Goal: Task Accomplishment & Management: Complete application form

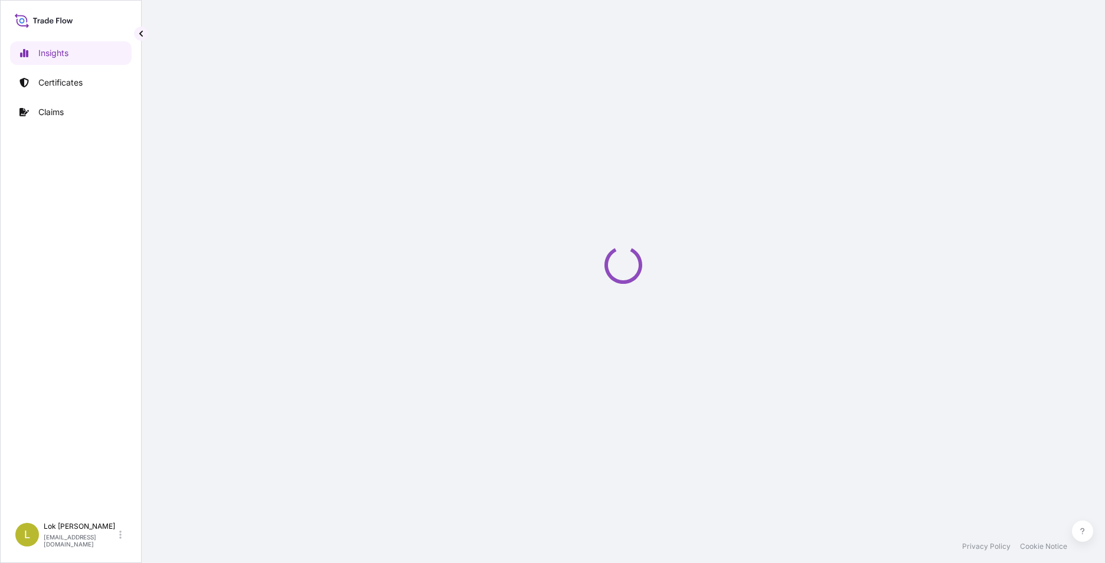
select select "2025"
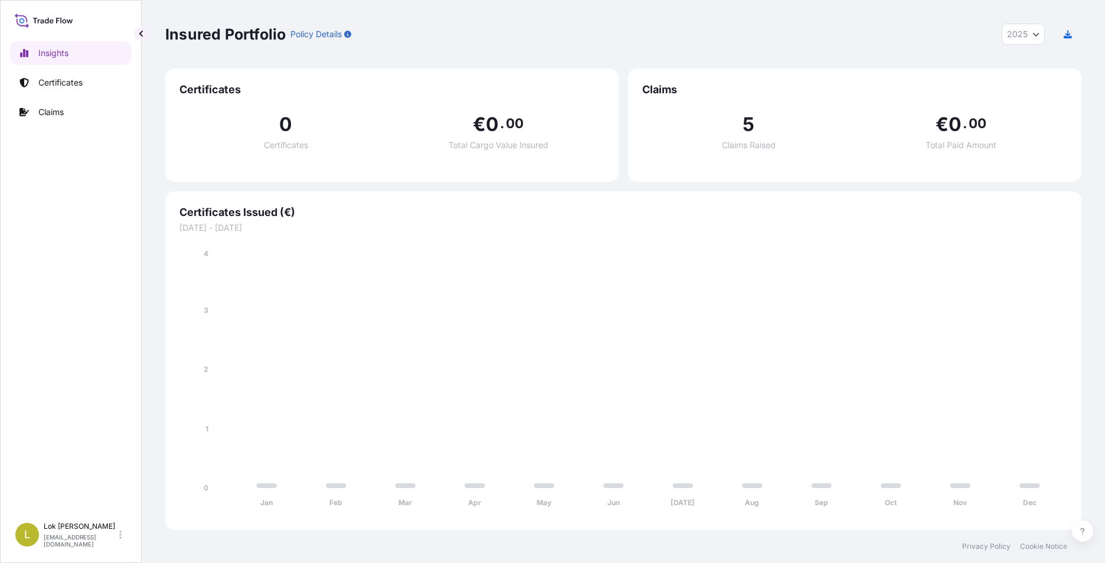
click at [755, 142] on span "Claims Raised" at bounding box center [749, 145] width 54 height 8
click at [33, 113] on link "Claims" at bounding box center [71, 112] width 122 height 24
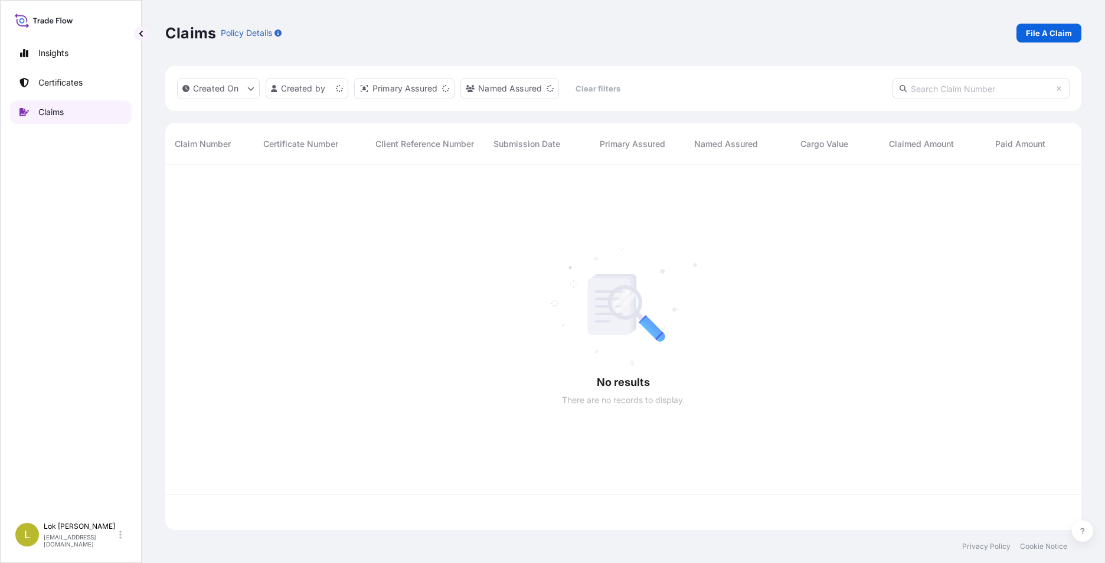
scroll to position [363, 908]
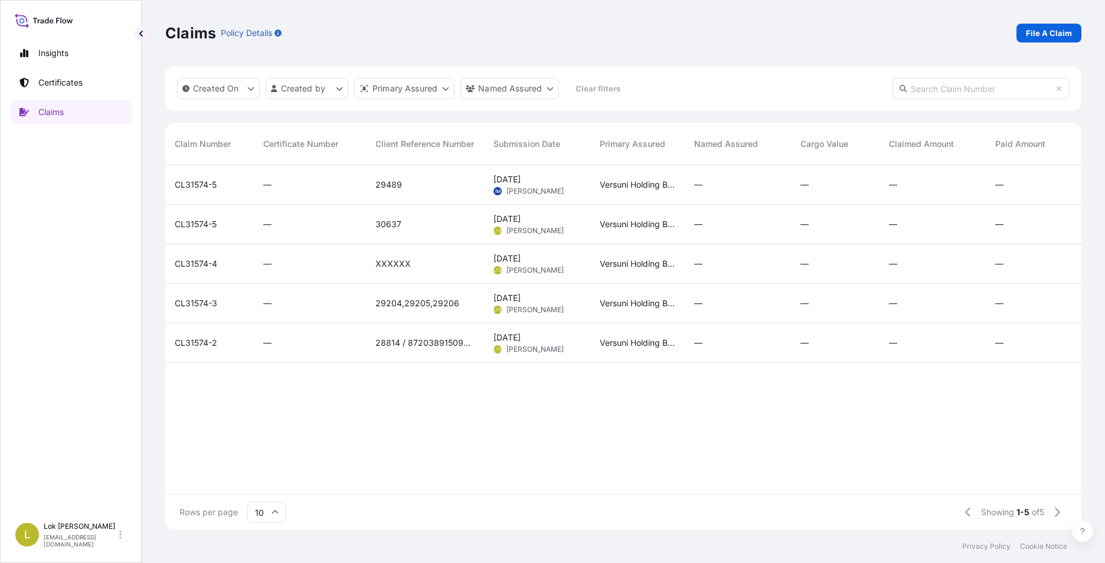
click at [215, 266] on span "CL31574-4" at bounding box center [196, 264] width 43 height 12
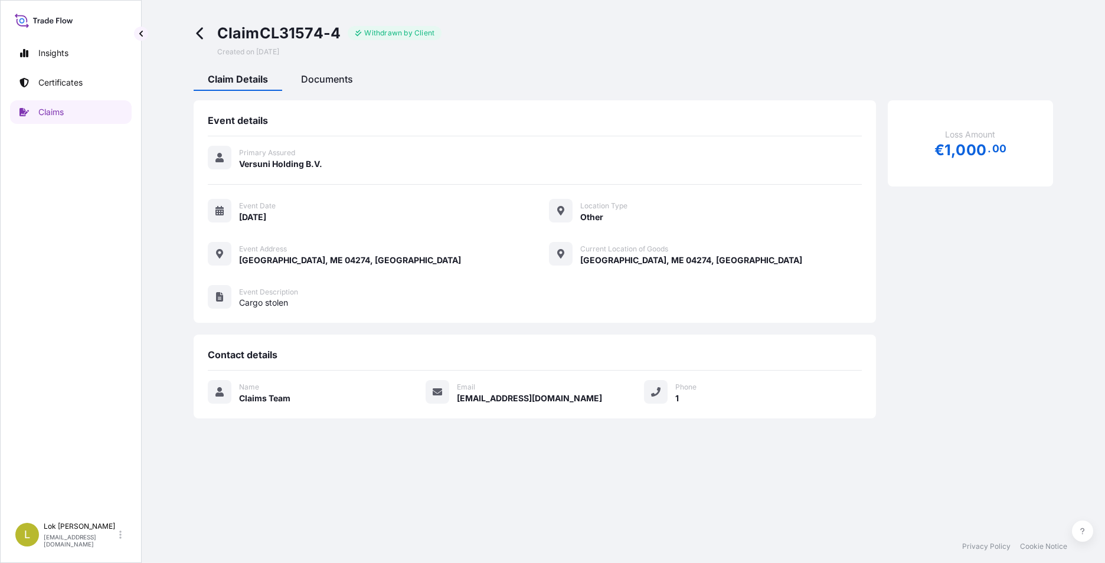
click at [339, 86] on div "Documents" at bounding box center [327, 81] width 80 height 20
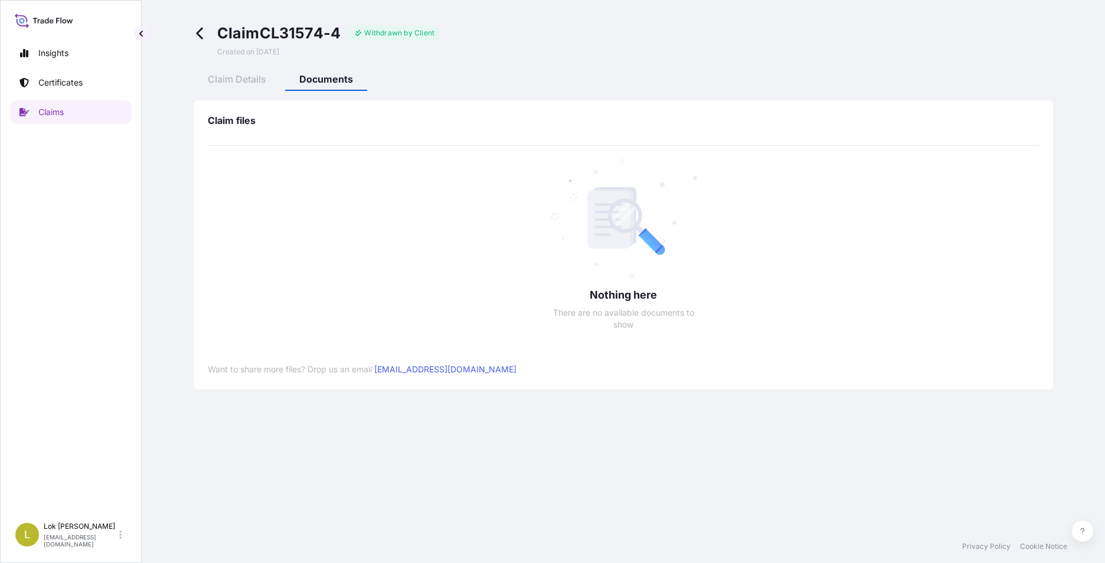
click at [201, 35] on icon at bounding box center [201, 34] width 14 height 14
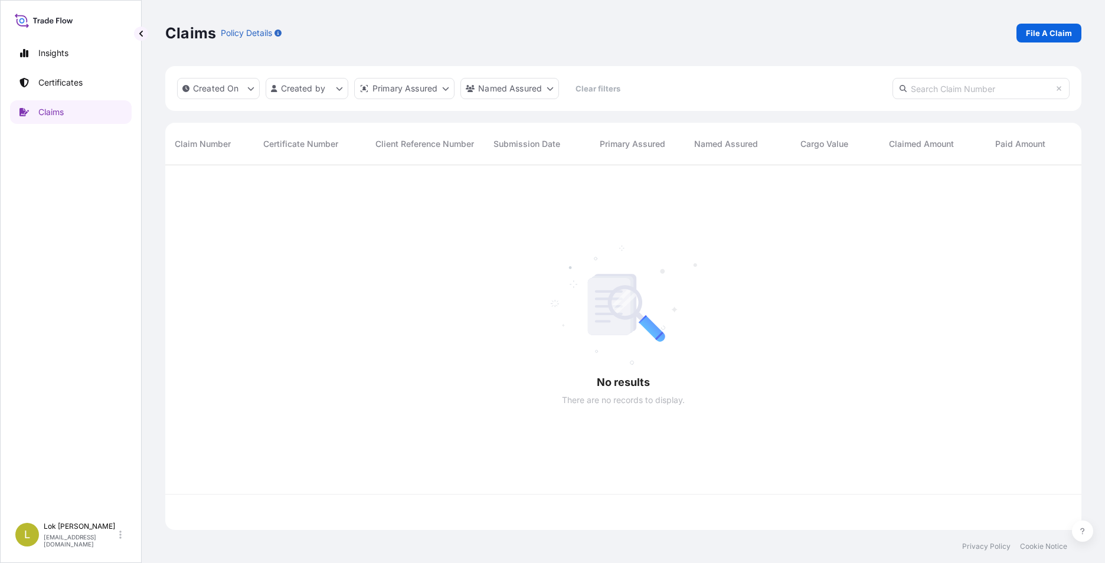
scroll to position [363, 908]
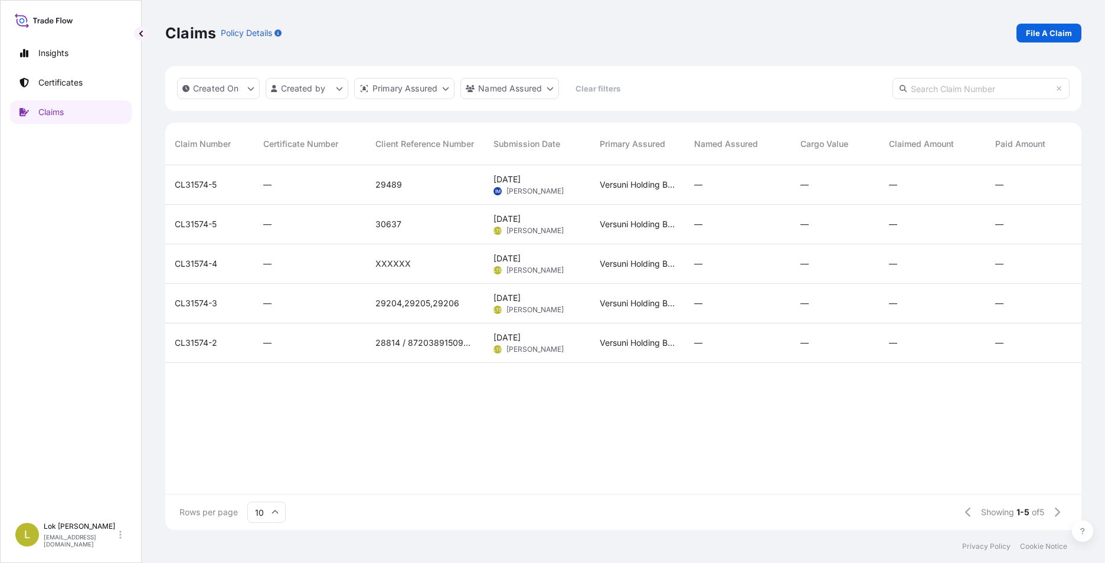
click at [312, 342] on div "—" at bounding box center [309, 343] width 93 height 12
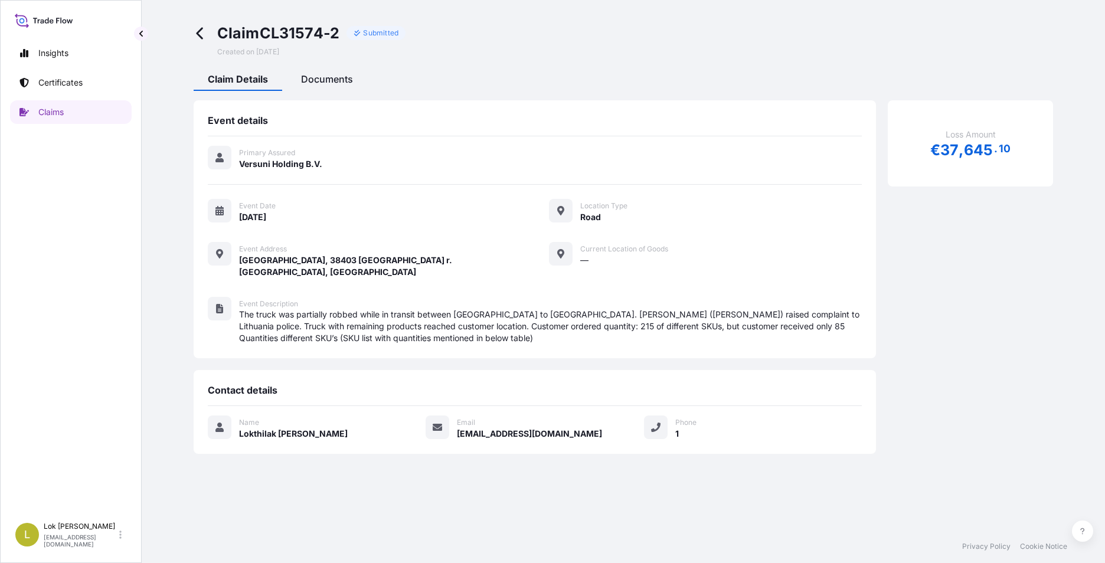
click at [337, 81] on span "Documents" at bounding box center [327, 79] width 52 height 12
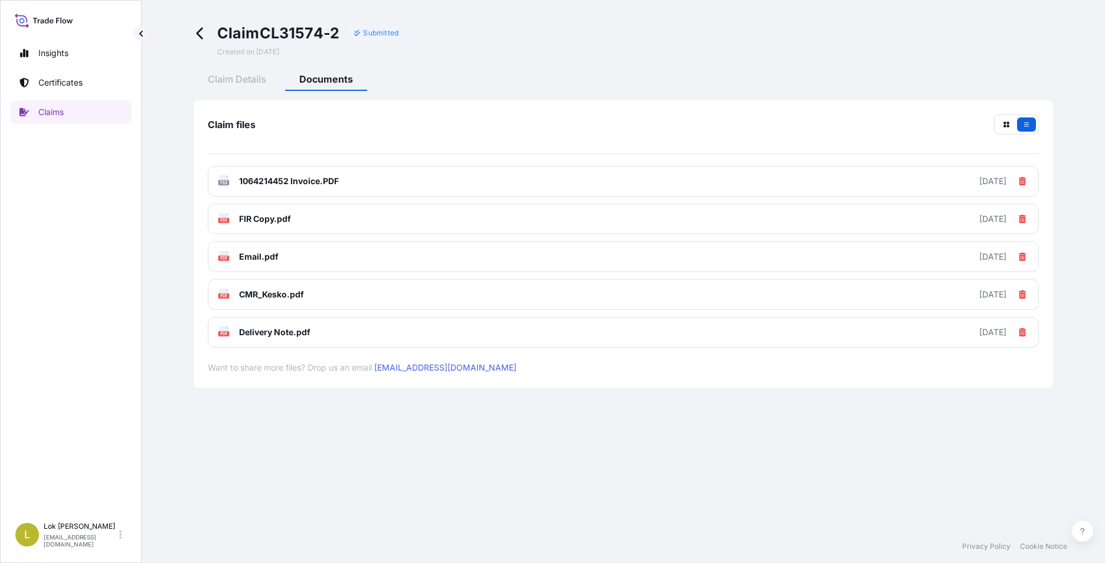
click at [203, 38] on icon at bounding box center [199, 34] width 6 height 12
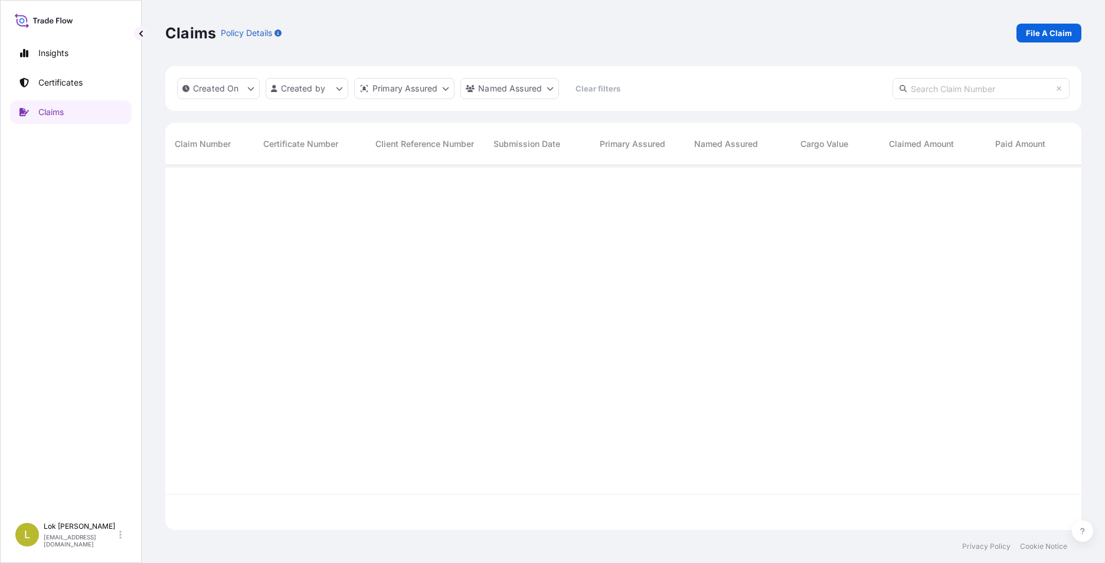
scroll to position [363, 908]
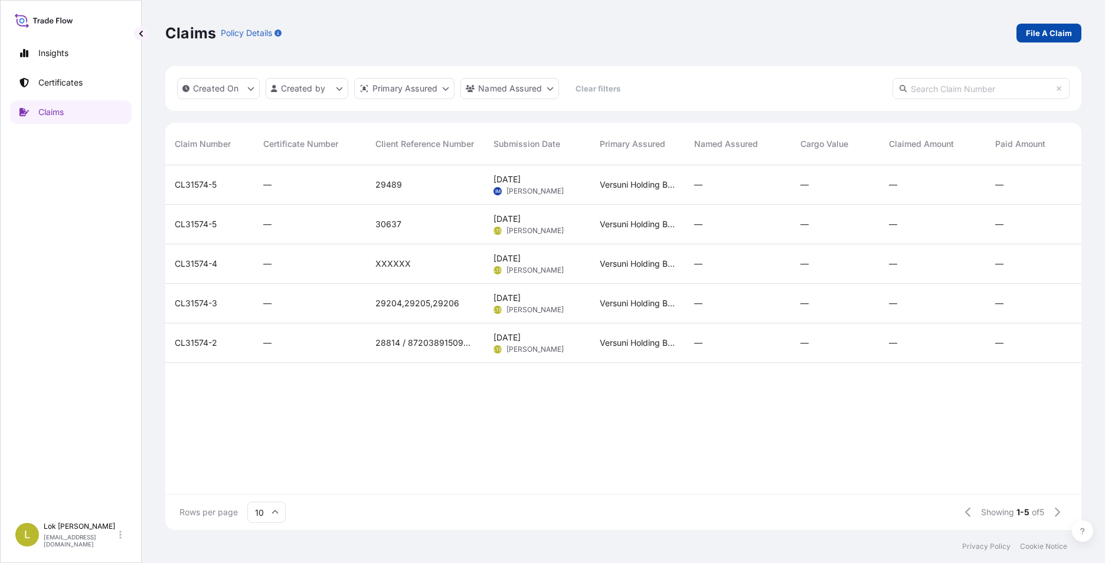
click at [1059, 37] on p "File A Claim" at bounding box center [1049, 33] width 46 height 12
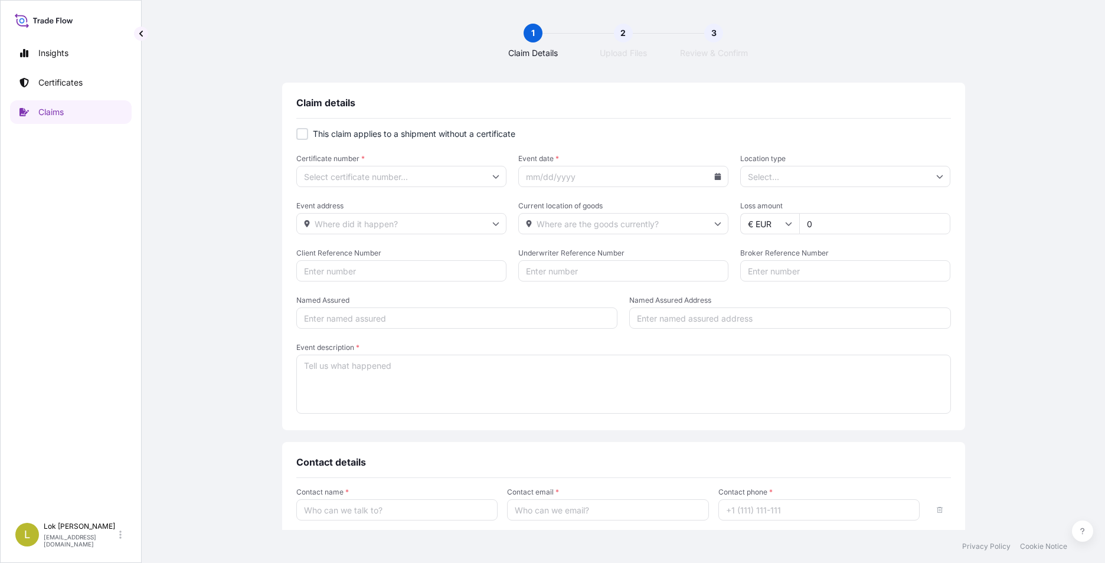
click at [296, 136] on div at bounding box center [302, 134] width 12 height 12
checkbox input "true"
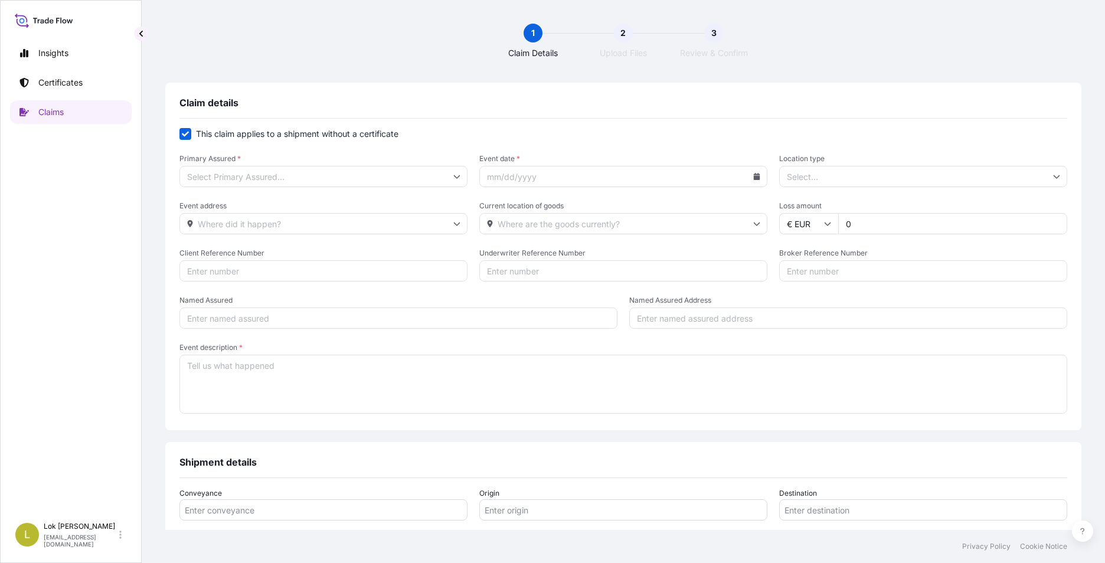
click at [391, 174] on input "Primary Assured *" at bounding box center [324, 176] width 288 height 21
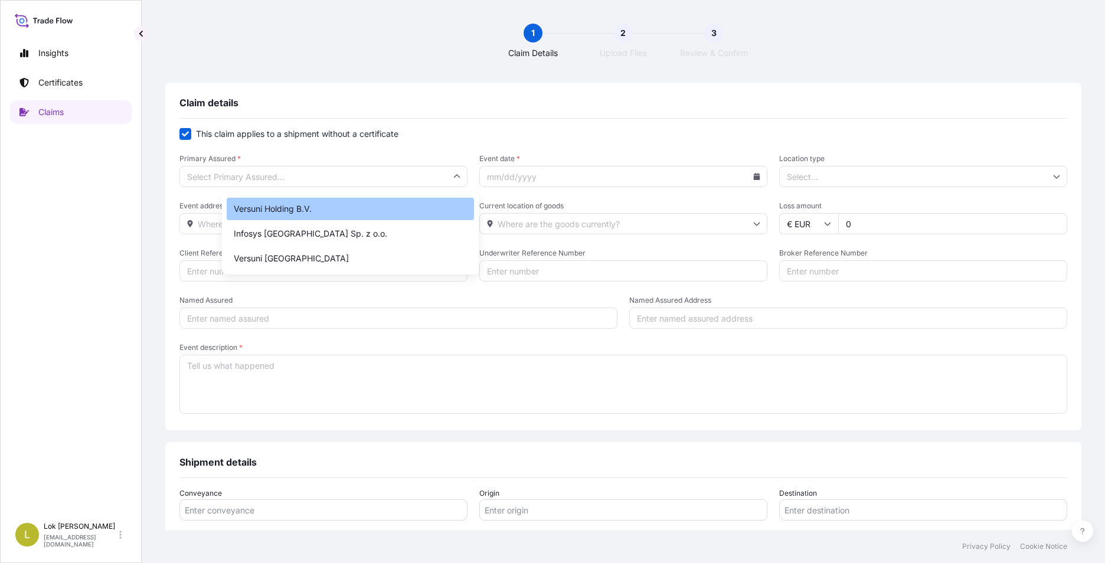
click at [357, 216] on div "Versuni Holding B.V." at bounding box center [350, 209] width 247 height 22
type input "Versuni Holding B.V."
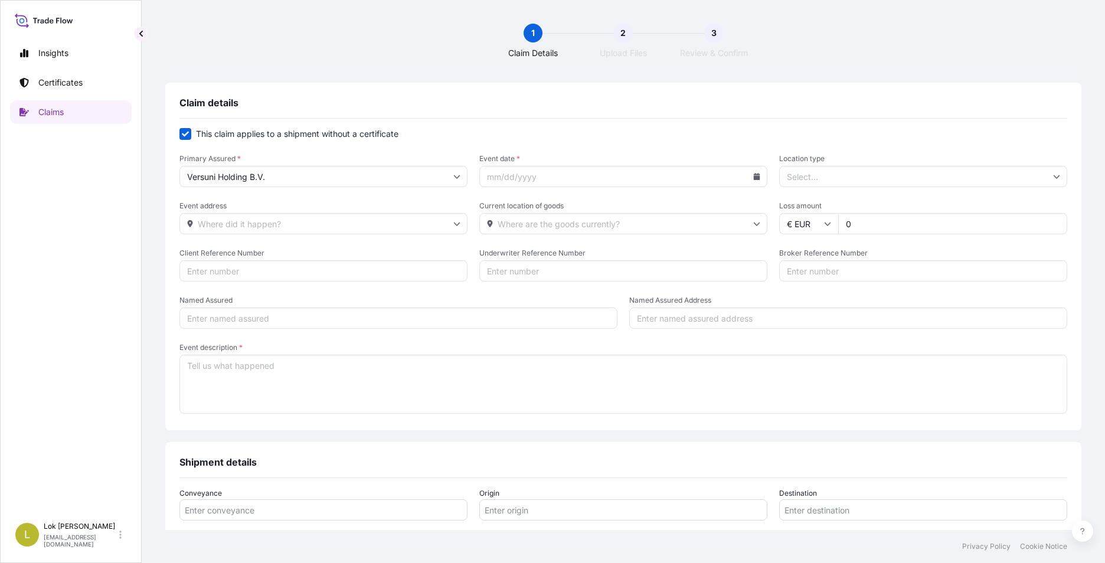
click at [573, 181] on input "Event date *" at bounding box center [623, 176] width 288 height 21
click at [754, 179] on icon at bounding box center [757, 176] width 6 height 7
click at [690, 205] on button at bounding box center [690, 210] width 19 height 19
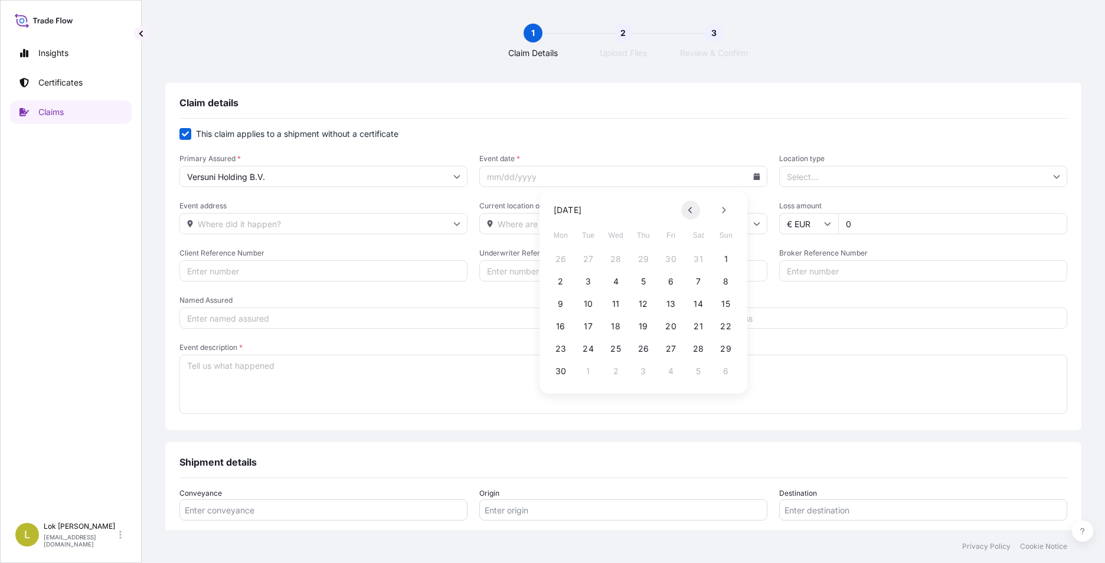
click at [690, 205] on button at bounding box center [690, 210] width 19 height 19
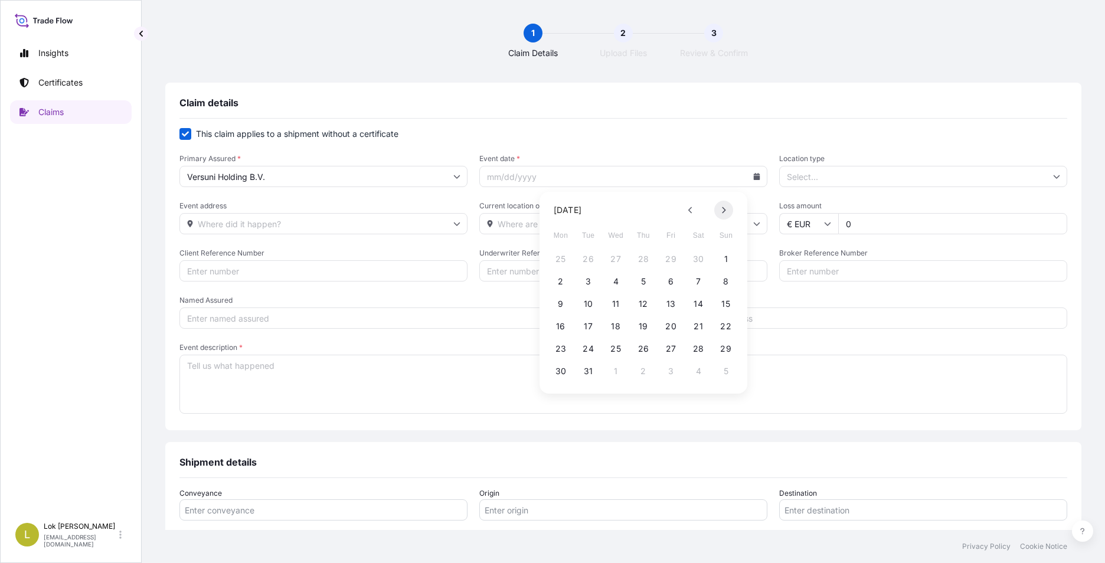
click at [723, 211] on icon at bounding box center [724, 210] width 5 height 7
click at [648, 257] on button "2" at bounding box center [643, 259] width 19 height 19
type input "[DATE]"
click at [807, 175] on input "Location type" at bounding box center [923, 176] width 288 height 21
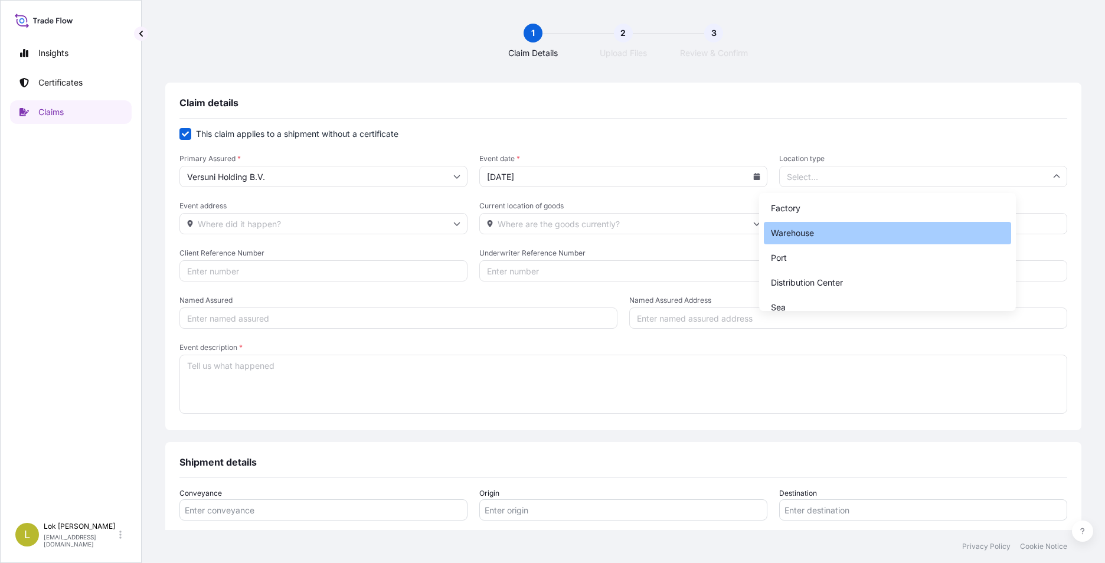
scroll to position [87, 0]
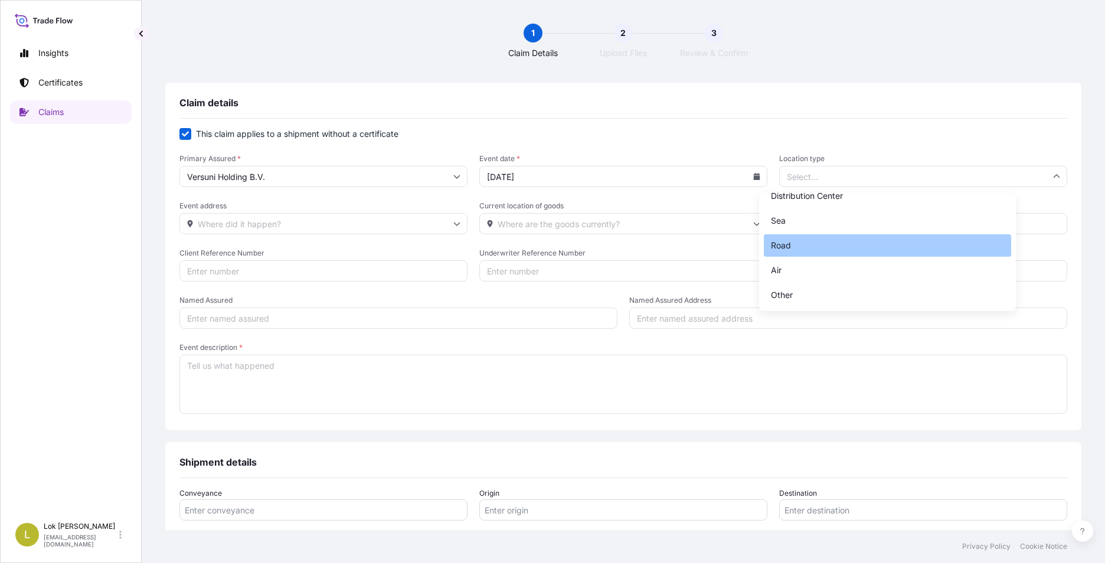
click at [795, 249] on div "Road" at bounding box center [887, 245] width 247 height 22
type input "Road"
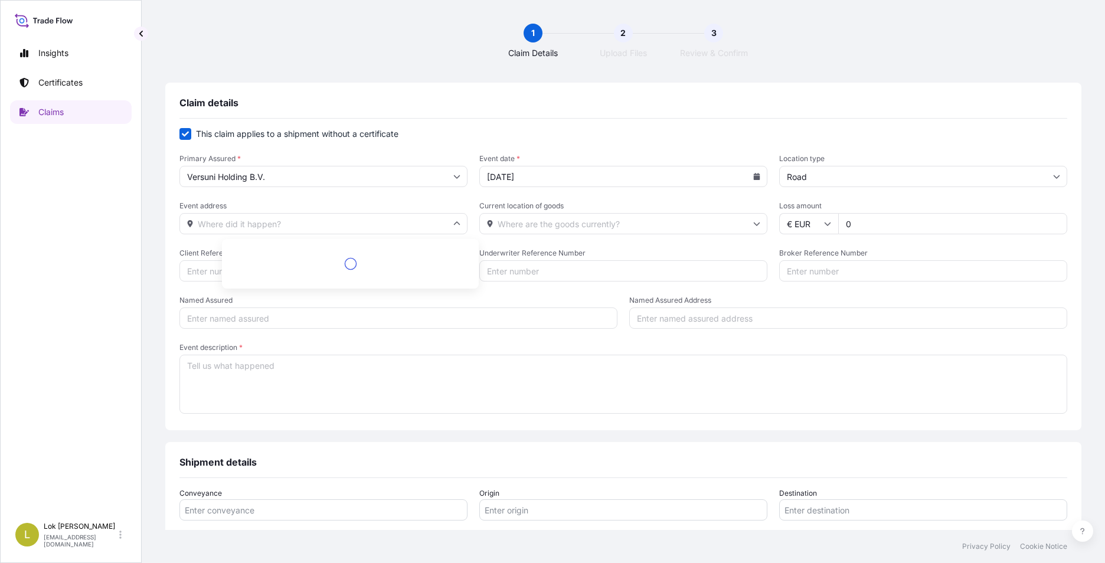
click at [379, 227] on input "Event address" at bounding box center [324, 223] width 288 height 21
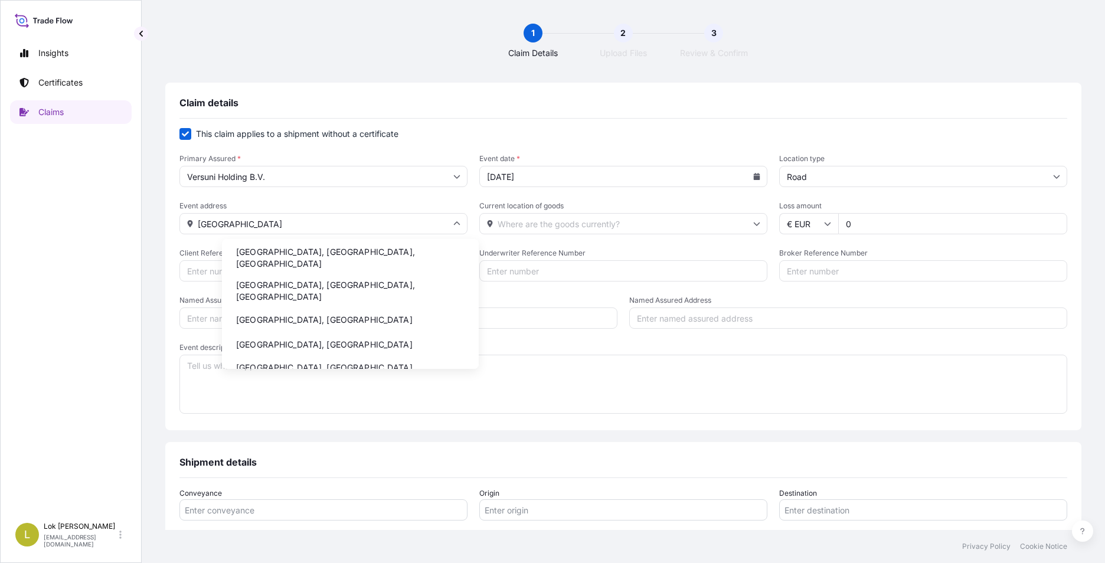
scroll to position [0, 0]
click at [321, 335] on li "[GEOGRAPHIC_DATA], [GEOGRAPHIC_DATA]" at bounding box center [350, 346] width 247 height 22
type input "[GEOGRAPHIC_DATA], [GEOGRAPHIC_DATA]"
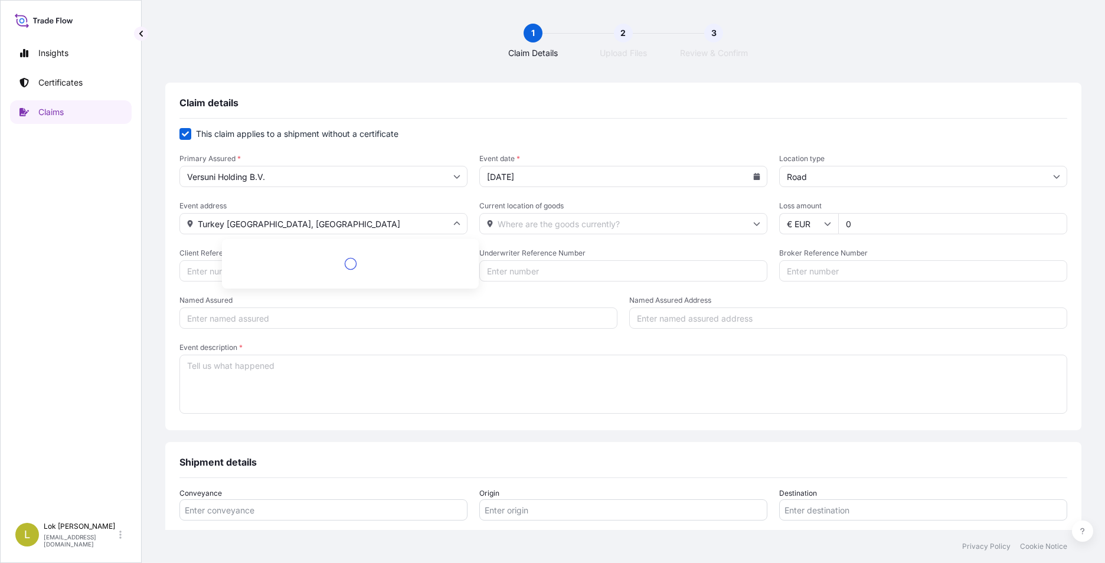
click at [404, 226] on input "Turkey [GEOGRAPHIC_DATA], [GEOGRAPHIC_DATA]" at bounding box center [324, 223] width 288 height 21
click at [353, 222] on input "Turkey [GEOGRAPHIC_DATA], [GEOGRAPHIC_DATA]" at bounding box center [324, 223] width 288 height 21
drag, startPoint x: 353, startPoint y: 222, endPoint x: 201, endPoint y: 236, distance: 152.4
click at [201, 236] on div "Claim details This claim applies to a shipment without a certificate Primary As…" at bounding box center [623, 460] width 916 height 755
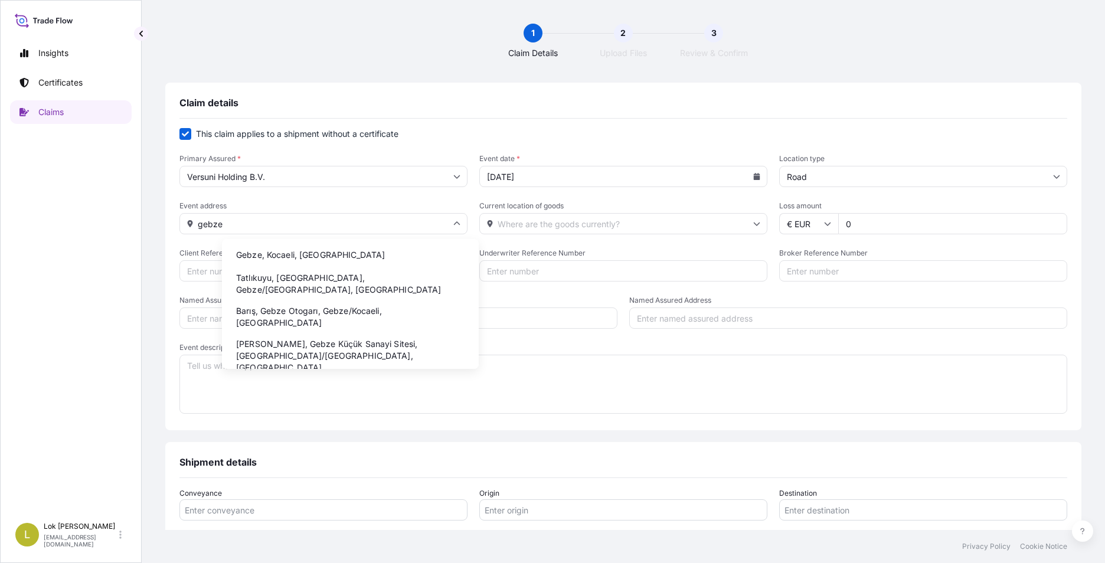
click at [340, 250] on li "Gebze, Kocaeli, [GEOGRAPHIC_DATA]" at bounding box center [350, 255] width 247 height 22
type input "Gebze, Kocaeli, [GEOGRAPHIC_DATA]"
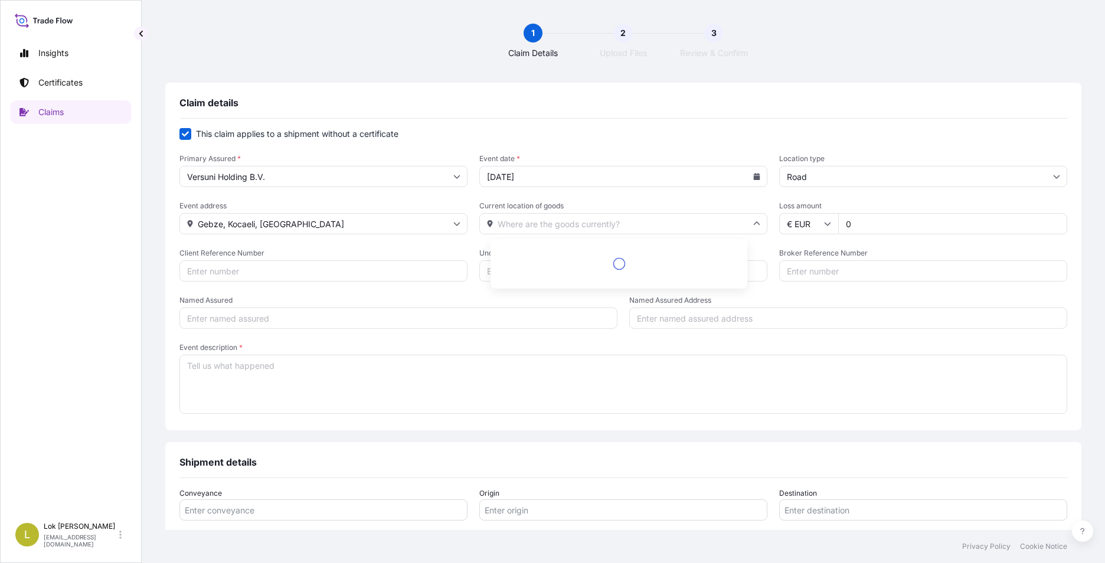
click at [554, 218] on input "Current location of goods" at bounding box center [623, 223] width 288 height 21
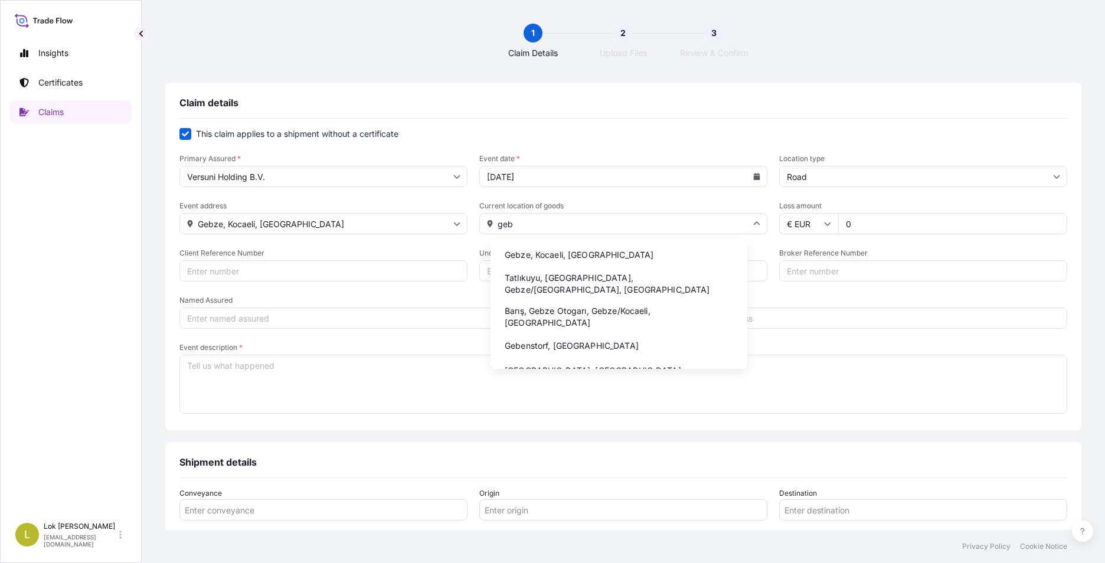
click at [564, 253] on li "Gebze, Kocaeli, [GEOGRAPHIC_DATA]" at bounding box center [618, 255] width 247 height 22
type input "Gebze, Kocaeli, [GEOGRAPHIC_DATA]"
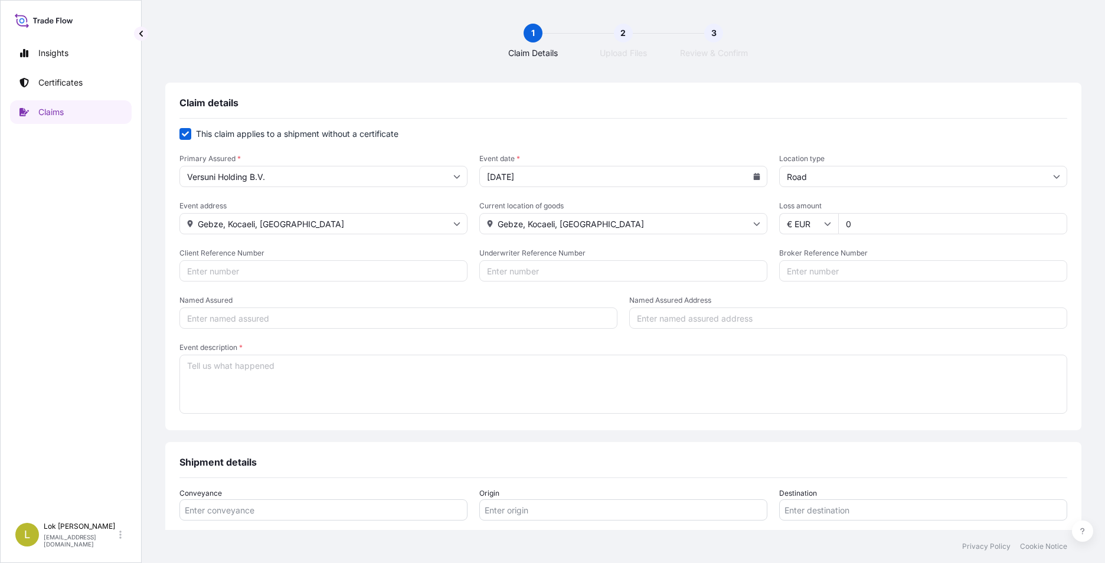
click at [851, 223] on input "0" at bounding box center [952, 223] width 229 height 21
type input "32982.18"
click at [881, 272] on input "Broker Reference Number" at bounding box center [923, 270] width 288 height 21
click at [383, 270] on input "Client Reference Number" at bounding box center [324, 270] width 288 height 21
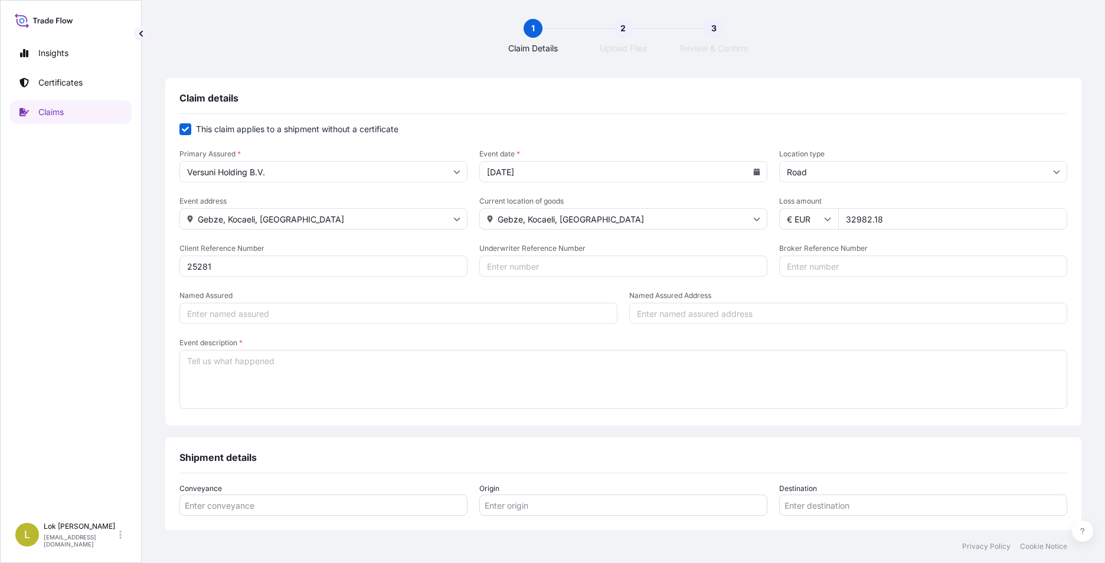
type input "25281"
click at [349, 315] on input "Named Assured" at bounding box center [399, 313] width 438 height 21
type input "Versuni"
type input "Netherland"
click at [285, 381] on textarea "Event description *" at bounding box center [624, 379] width 888 height 59
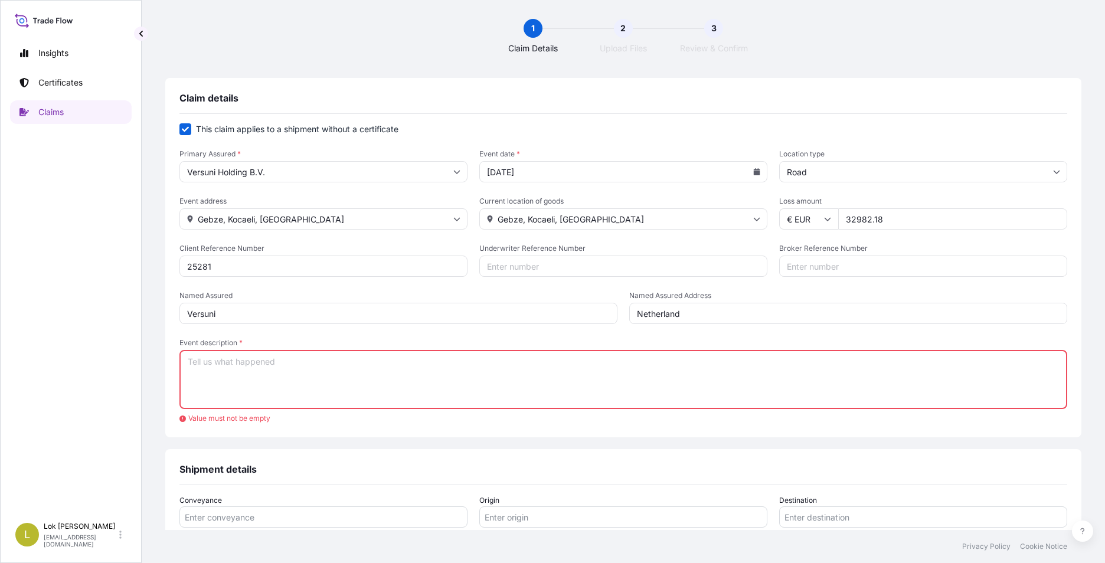
click at [291, 364] on textarea "Event description *" at bounding box center [624, 379] width 888 height 59
paste textarea "We just learned from BARSAN TR21 with below mail and enclosed report 1000081030…"
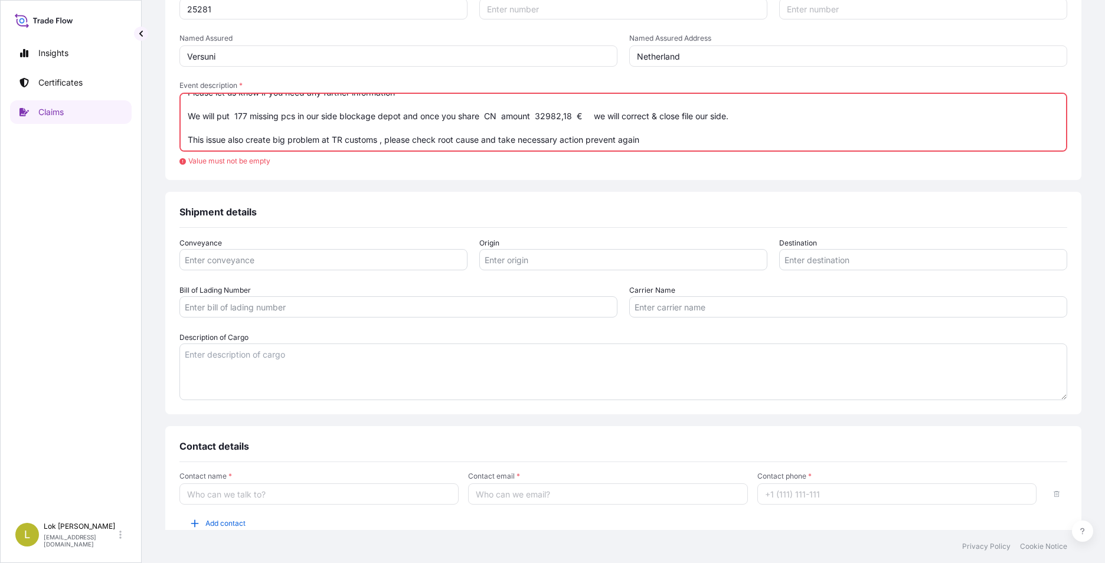
scroll to position [263, 0]
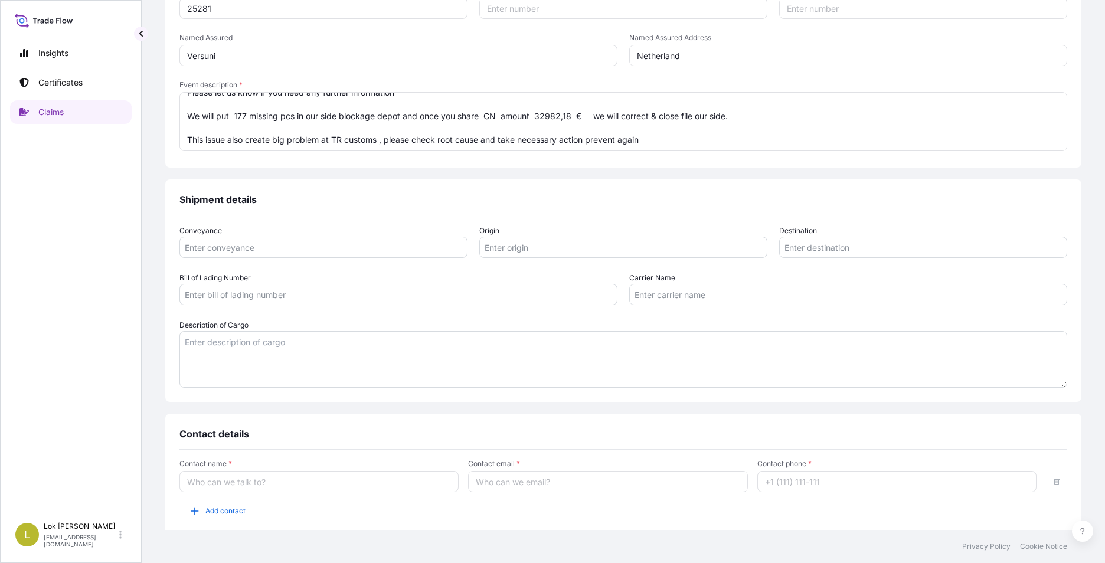
type textarea "We just learned from BARSAN TR21 with below mail and enclosed report 1000081030…"
click at [328, 251] on input "Conveyance" at bounding box center [324, 247] width 288 height 21
type input "Road"
type input "Orastie, [GEOGRAPHIC_DATA]"
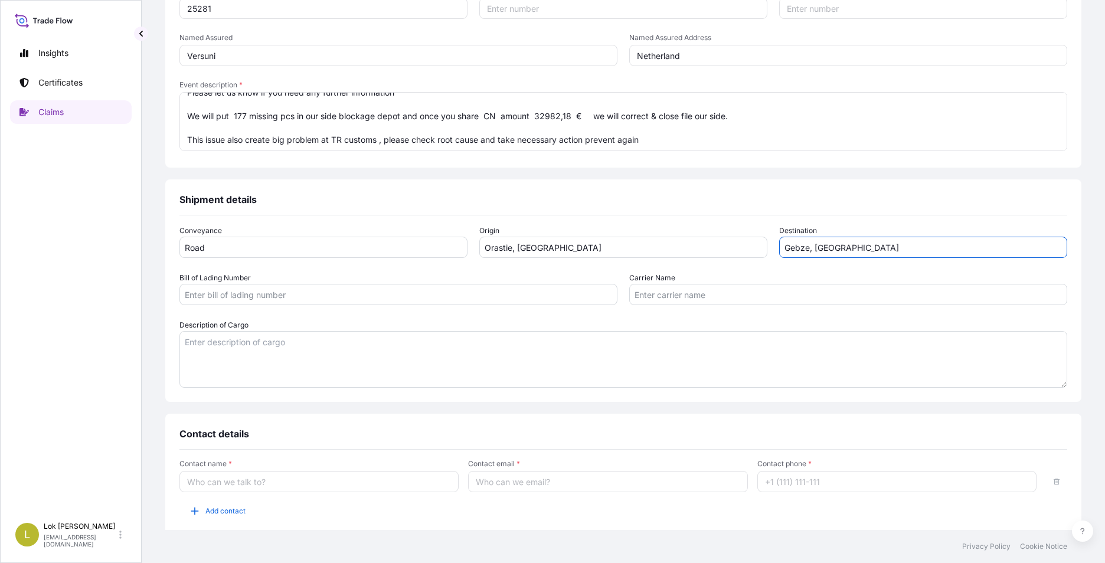
type input "Gebze, [GEOGRAPHIC_DATA]"
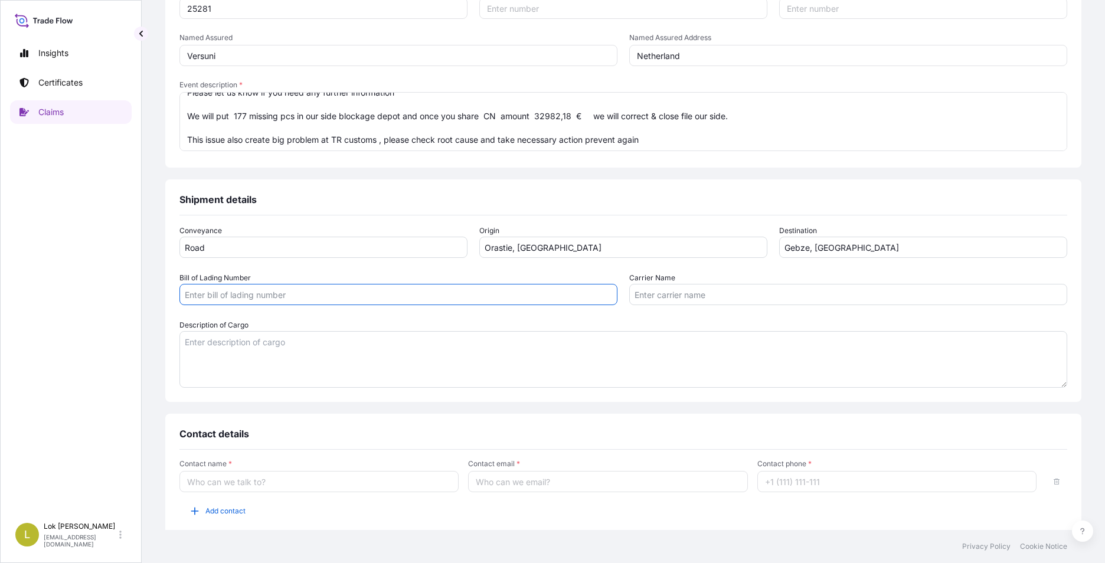
click at [319, 298] on input "Bill of Lading Number" at bounding box center [399, 294] width 438 height 21
type input "CMR"
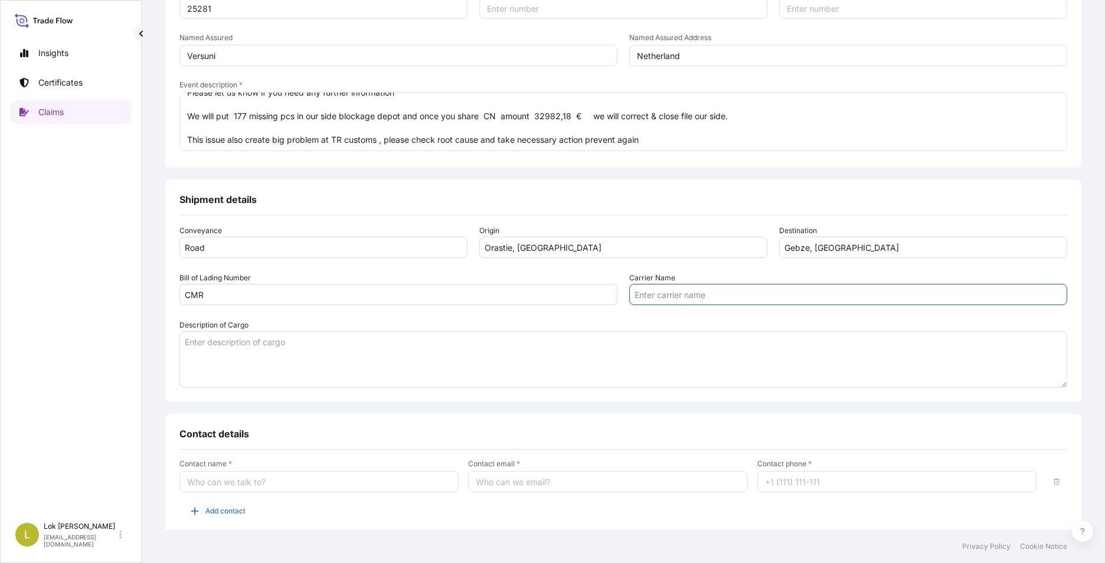
click at [710, 296] on input "Carrier Name" at bounding box center [848, 294] width 438 height 21
type input "DHL [GEOGRAPHIC_DATA]"
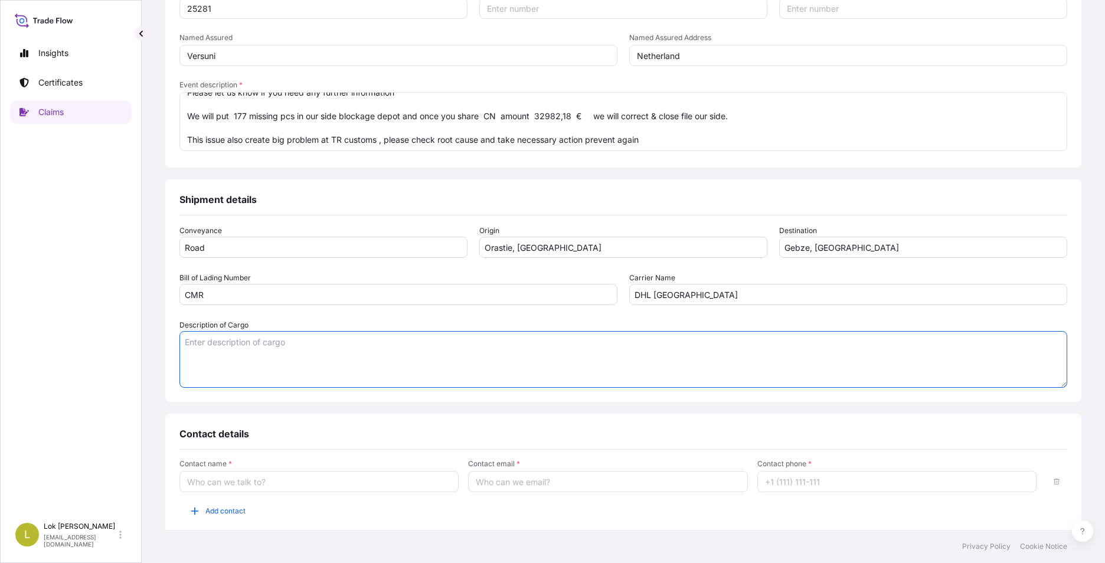
click at [426, 360] on textarea "Description of Cargo" at bounding box center [624, 359] width 888 height 57
paste textarea "882873440870"
click at [459, 342] on textarea "The truck had 408 pieces of coffee machines of product id:" at bounding box center [624, 359] width 888 height 57
paste textarea "882873440870"
click at [228, 357] on textarea "The truck had 408 pieces of coffee machines of product id: 882873440870" at bounding box center [624, 359] width 888 height 57
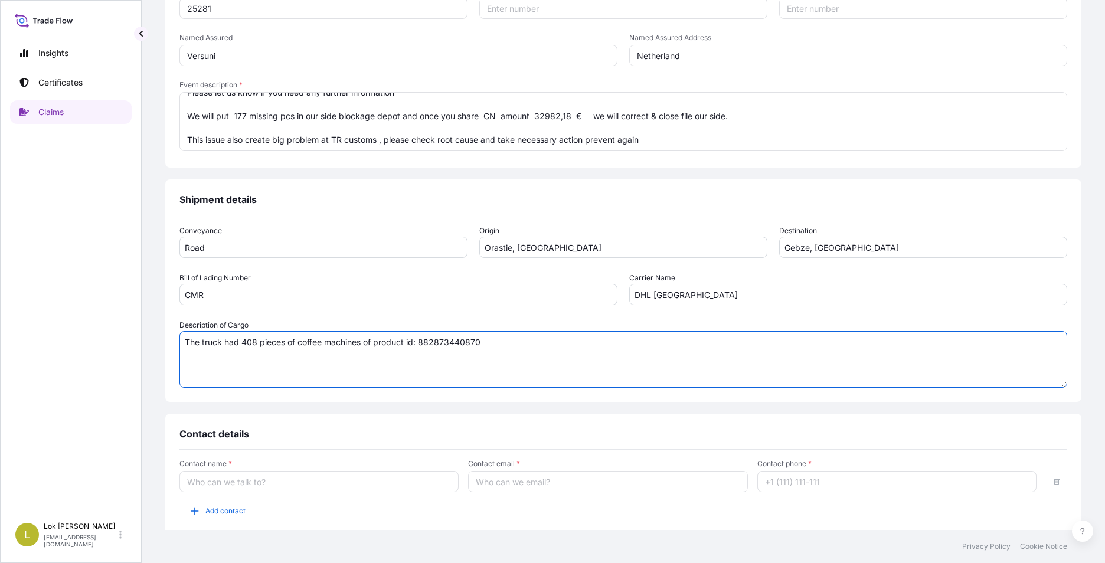
click at [563, 341] on textarea "The truck had 408 pieces of coffee machines of product id: 882873440870" at bounding box center [624, 359] width 888 height 57
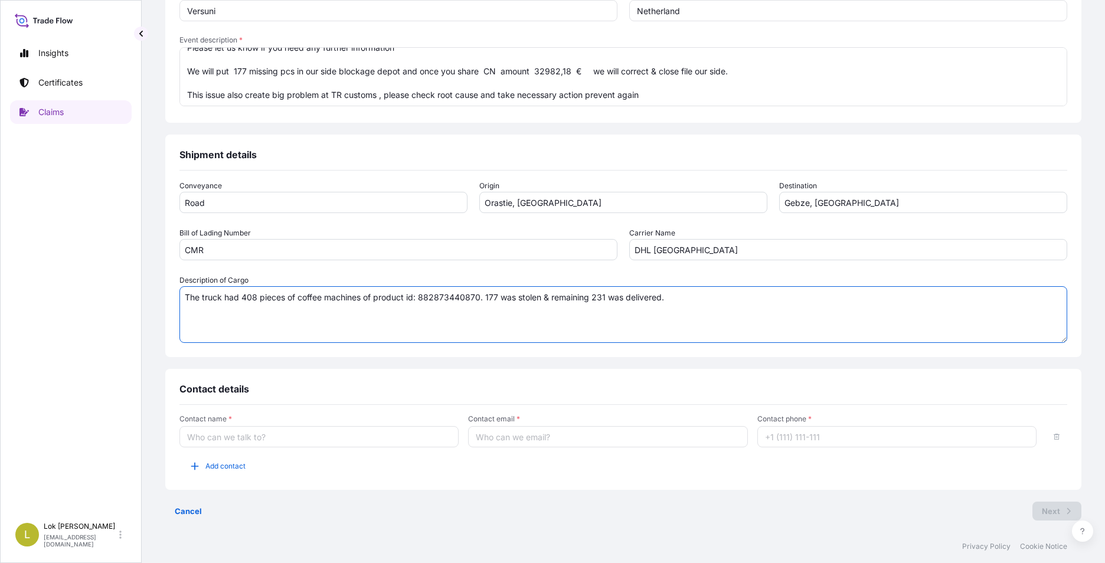
type textarea "The truck had 408 pieces of coffee machines of product id: 882873440870. 177 wa…"
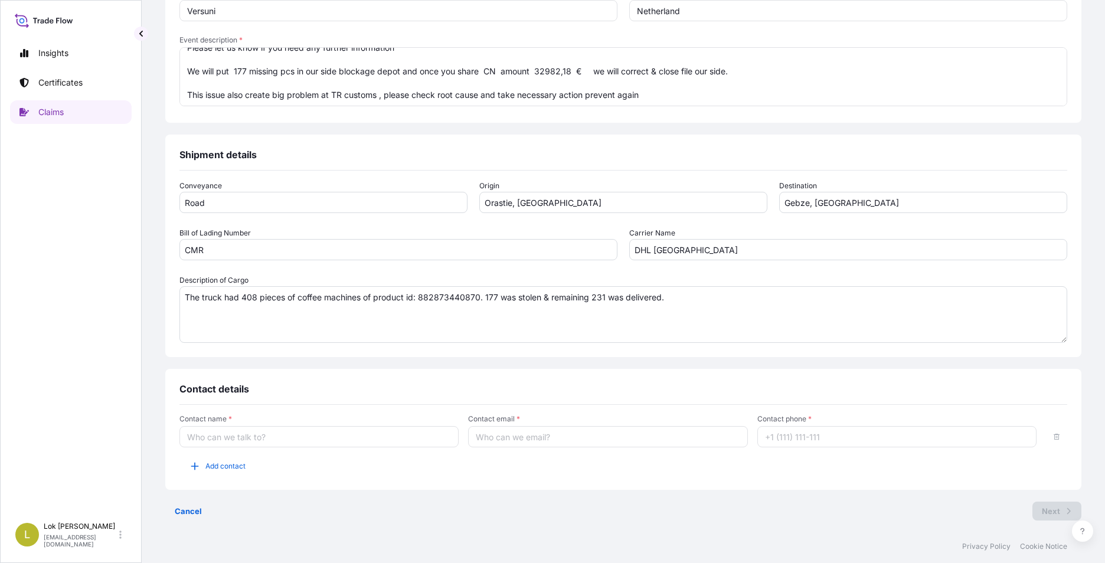
click at [331, 439] on input "Contact name *" at bounding box center [319, 436] width 279 height 21
type input "Claims Team"
click at [514, 436] on input "Contact email *" at bounding box center [607, 436] width 279 height 21
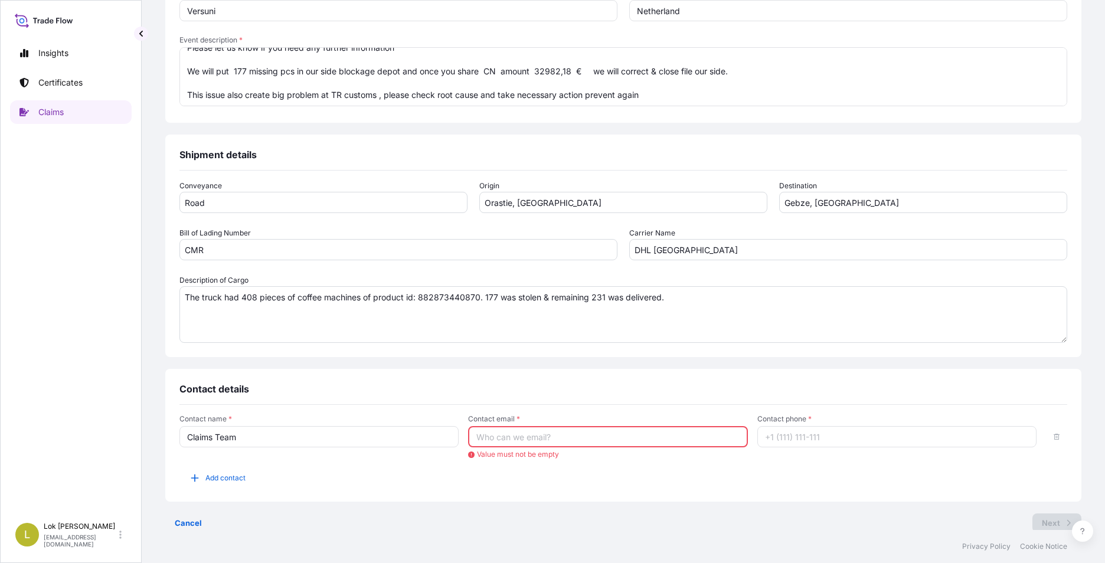
paste input "[EMAIL_ADDRESS][DOMAIN_NAME]"
click at [569, 432] on input "Contact email *" at bounding box center [607, 436] width 279 height 21
type input "[EMAIL_ADDRESS][DOMAIN_NAME]"
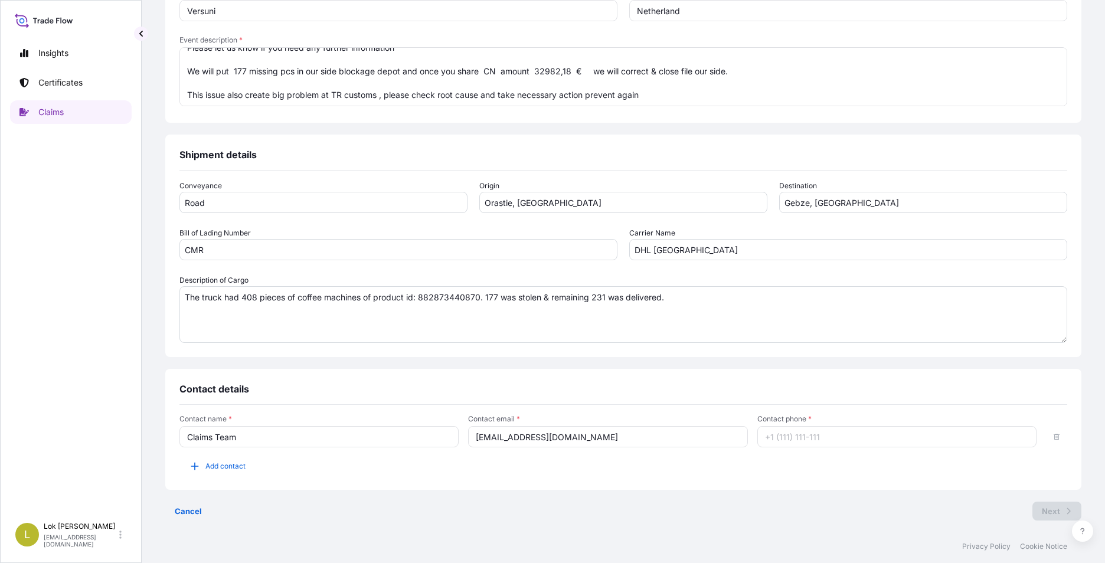
click at [789, 439] on input "Contact phone *" at bounding box center [897, 436] width 279 height 21
type input "1"
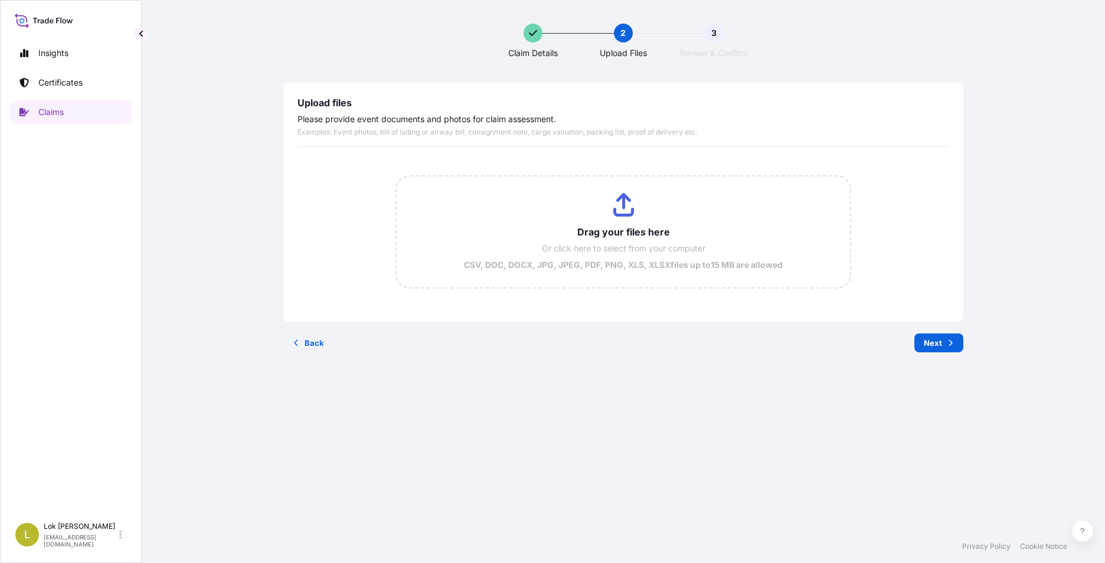
scroll to position [0, 0]
click at [611, 215] on input "Drag your files here Or click here to select from your computer CSV, DOC, DOCX,…" at bounding box center [624, 232] width 454 height 111
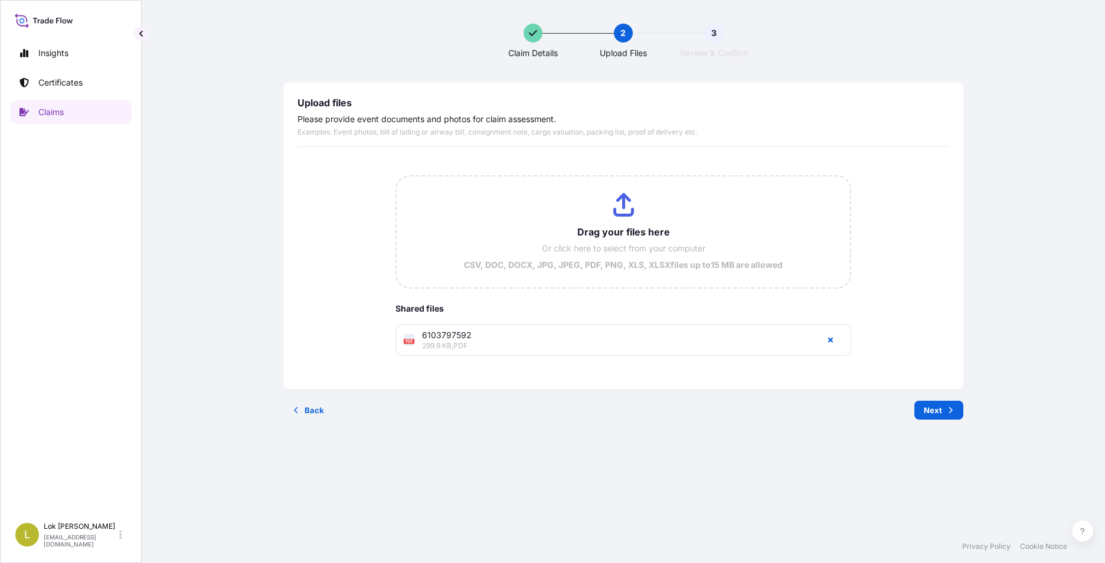
click at [609, 217] on input "Drag your files here Or click here to select from your computer CSV, DOC, DOCX,…" at bounding box center [624, 232] width 454 height 111
type input "C:\fakepath\91730729-PL.pdf"
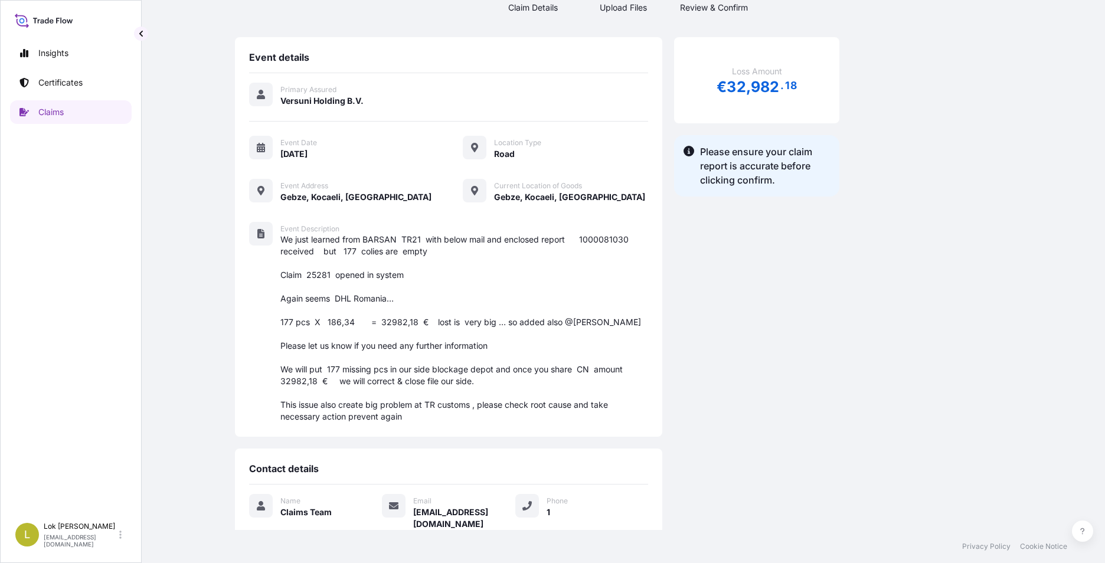
scroll to position [350, 0]
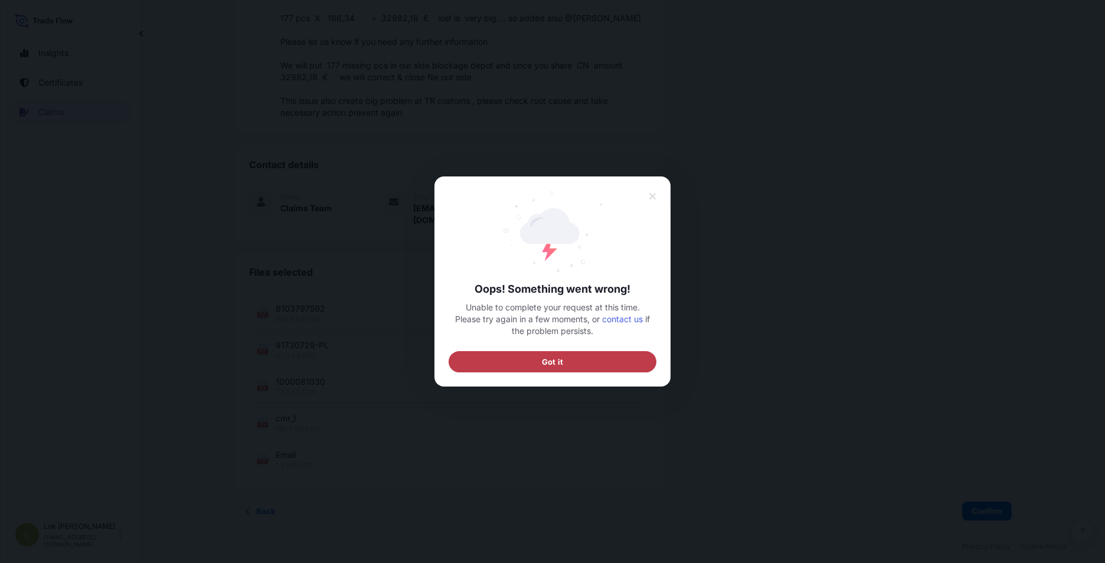
click at [593, 360] on button "Got it" at bounding box center [553, 361] width 208 height 21
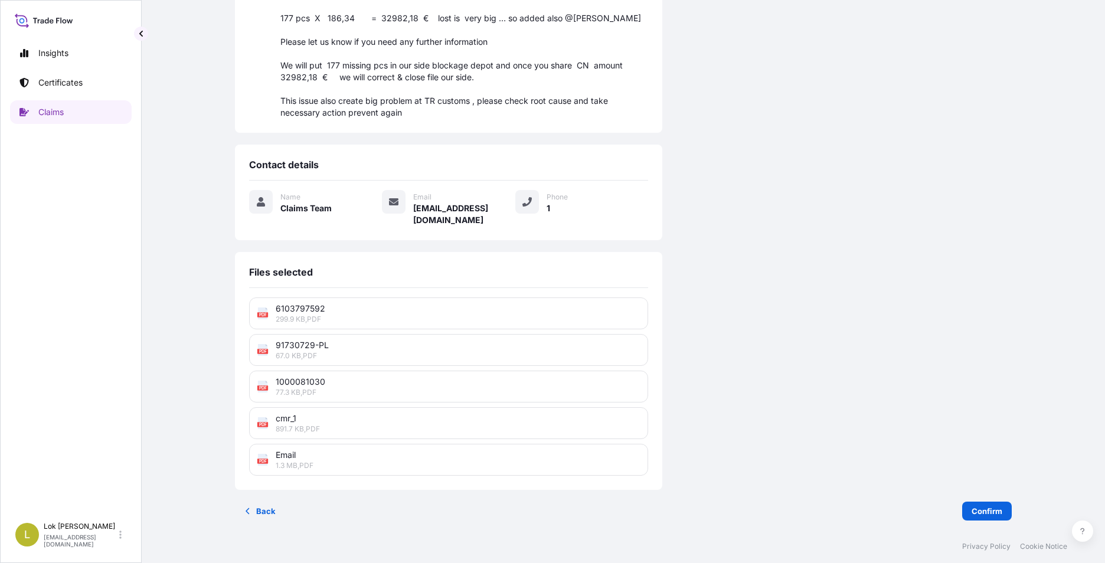
scroll to position [349, 0]
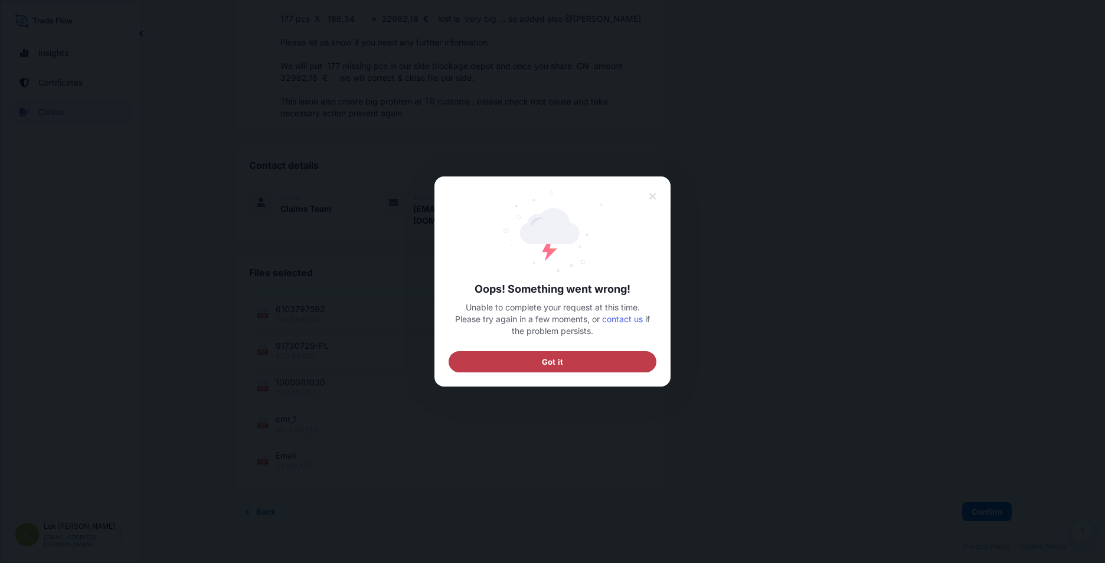
click at [495, 367] on button "Got it" at bounding box center [553, 361] width 208 height 21
click at [600, 365] on button "Got it" at bounding box center [553, 361] width 208 height 21
click at [581, 364] on button "Got it" at bounding box center [553, 361] width 208 height 21
click at [601, 362] on button "Got it" at bounding box center [553, 361] width 208 height 21
click at [611, 359] on button "Got it" at bounding box center [553, 361] width 208 height 21
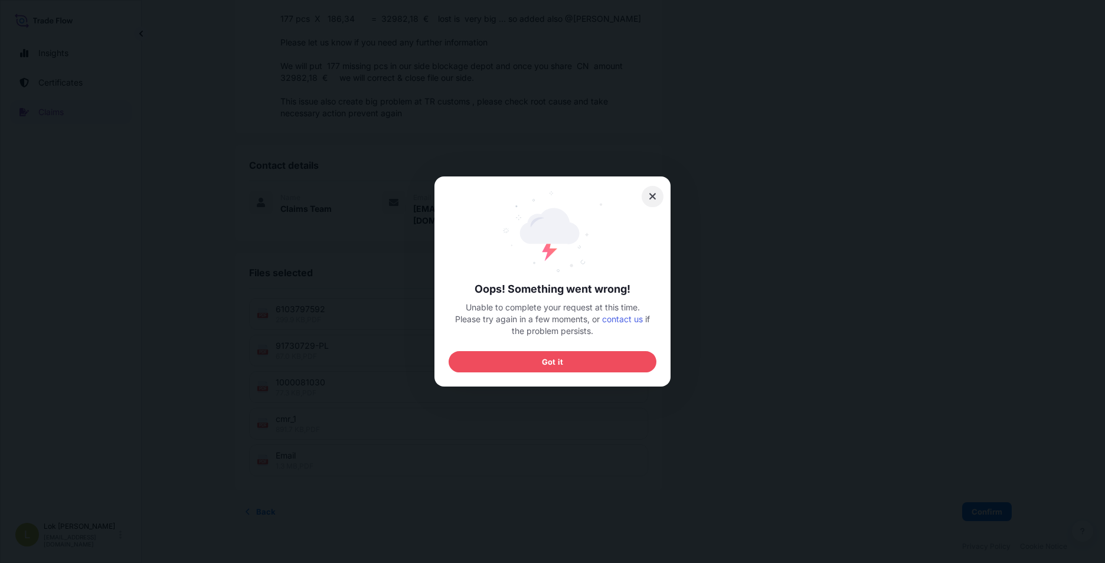
click at [651, 195] on icon at bounding box center [653, 196] width 6 height 6
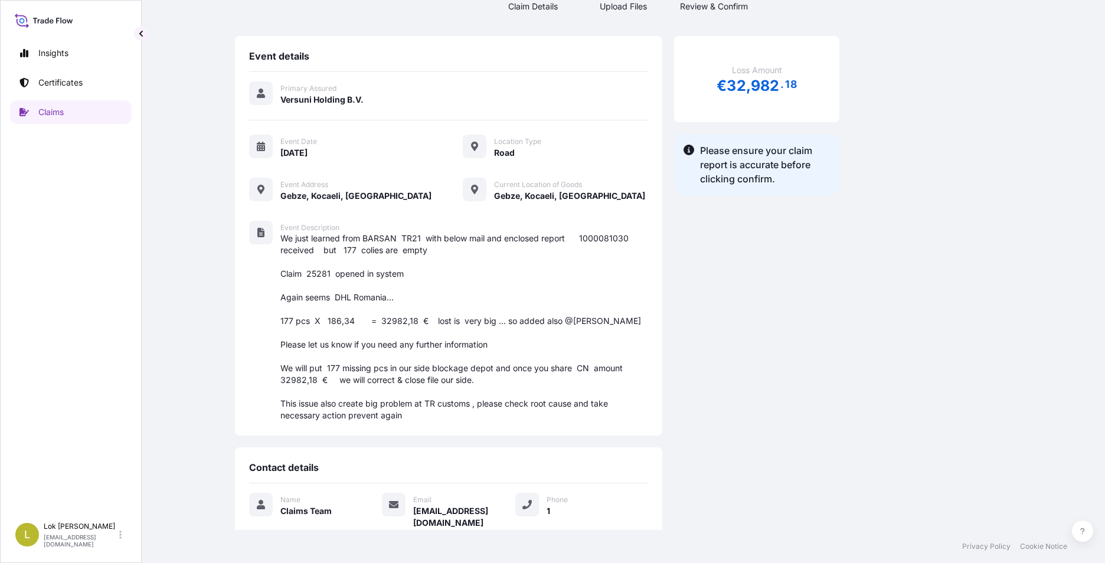
scroll to position [0, 0]
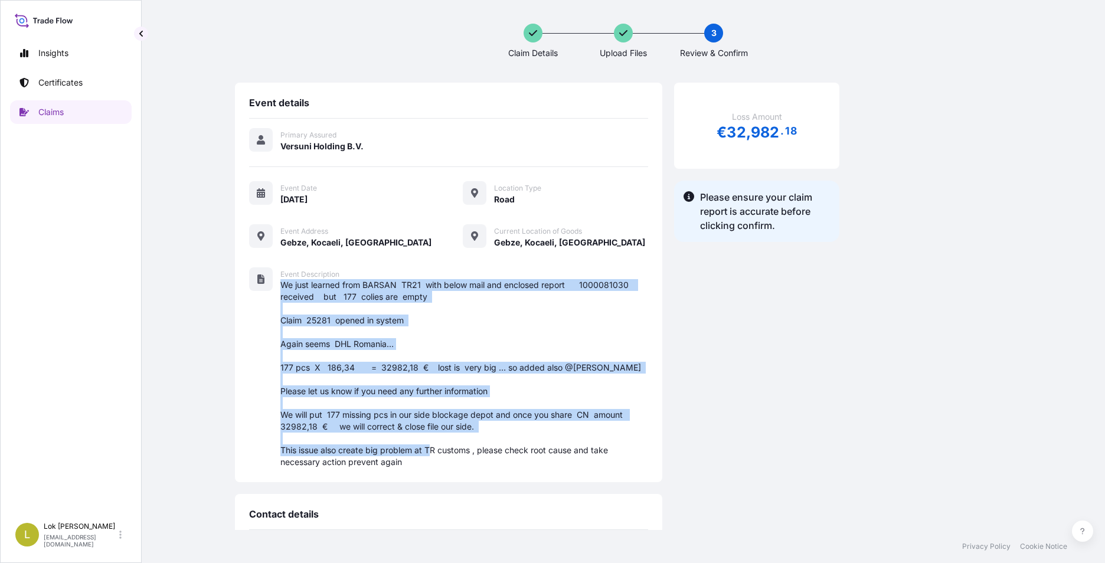
drag, startPoint x: 453, startPoint y: 458, endPoint x: 321, endPoint y: 287, distance: 216.7
click at [321, 287] on div "Event Description We just learned from BARSAN TR21 with below mail and enclosed…" at bounding box center [448, 367] width 399 height 201
click at [770, 369] on div "Loss Amount € 32 , 982 . 18 Please ensure your claim report is accurate before …" at bounding box center [756, 461] width 165 height 757
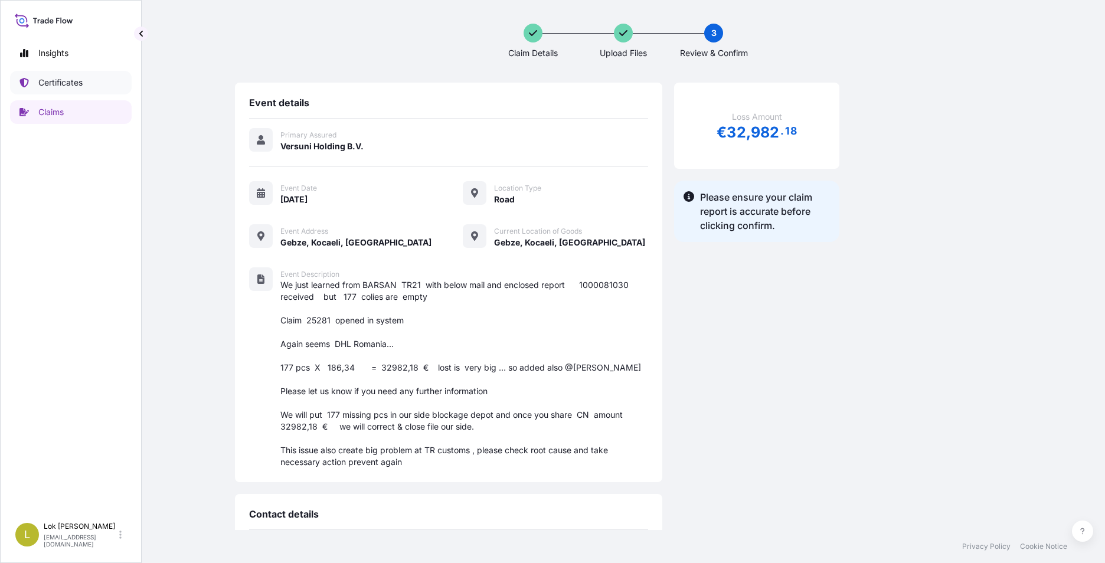
click at [71, 81] on p "Certificates" at bounding box center [60, 83] width 44 height 12
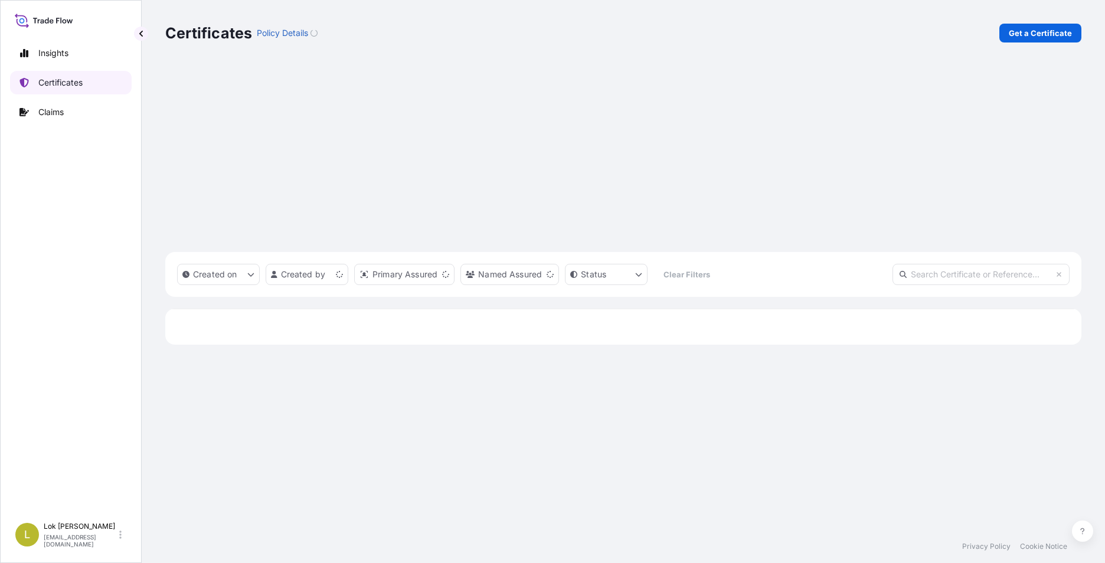
scroll to position [363, 908]
click at [69, 108] on link "Claims" at bounding box center [71, 112] width 122 height 24
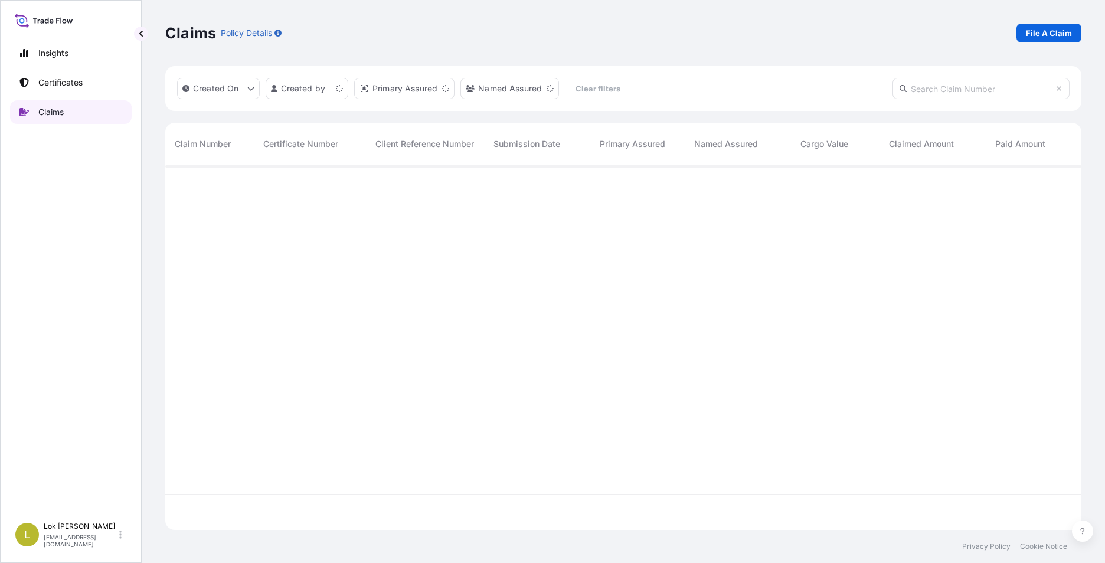
scroll to position [363, 908]
